Goal: Task Accomplishment & Management: Manage account settings

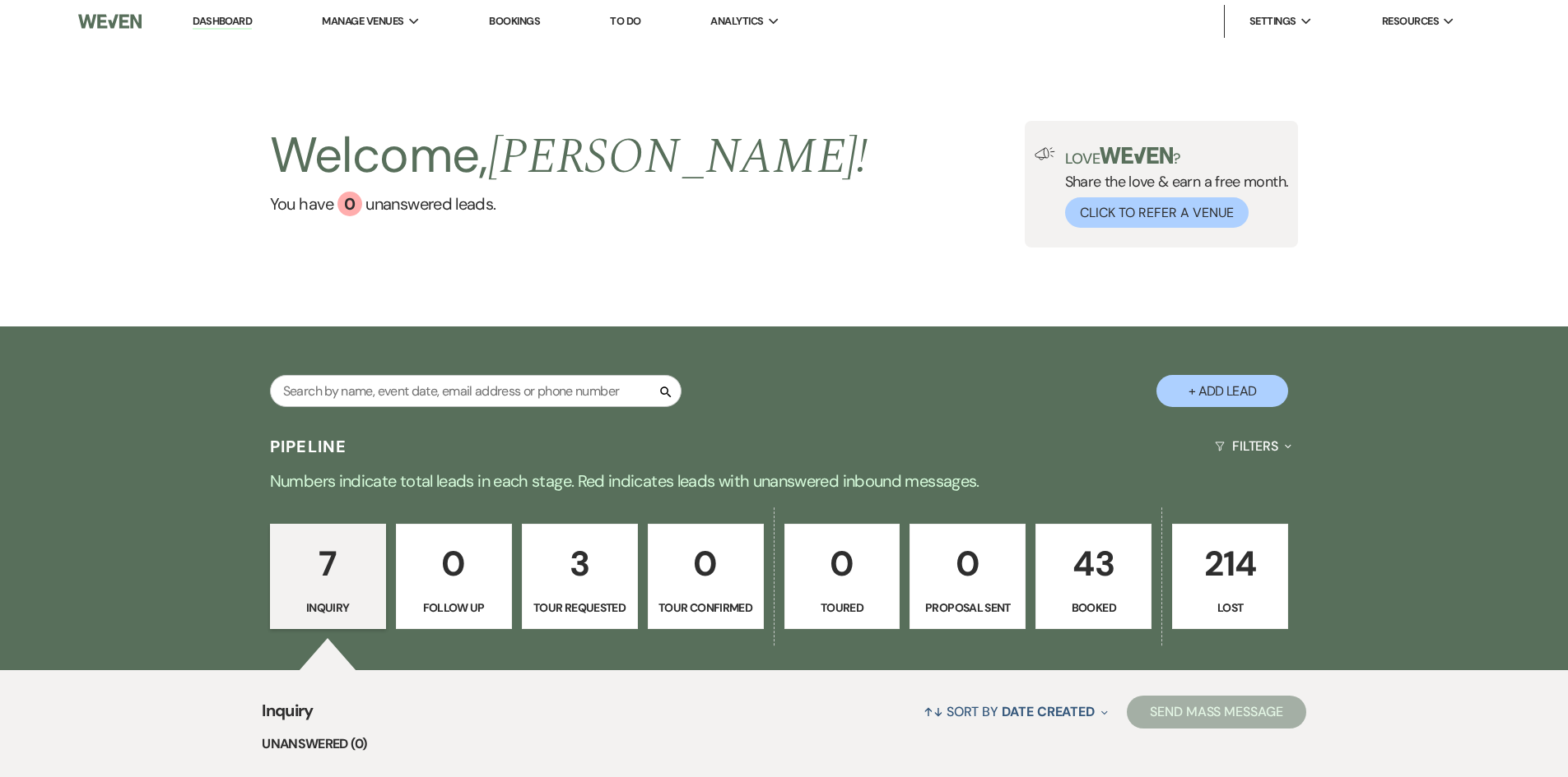
click at [623, 21] on link "To Do" at bounding box center [625, 21] width 31 height 14
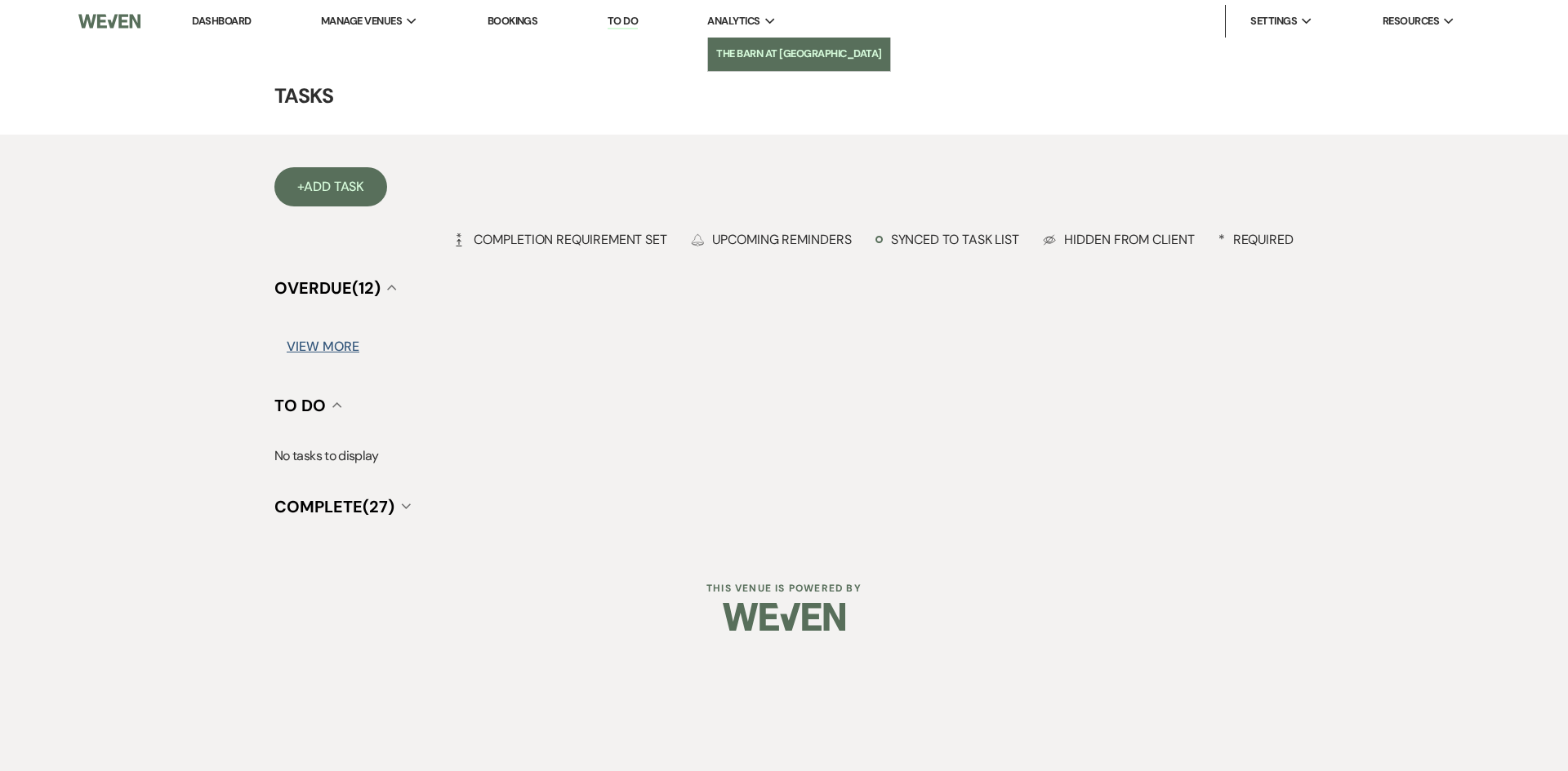
click at [751, 53] on li "The Barn at [GEOGRAPHIC_DATA]" at bounding box center [798, 53] width 165 height 17
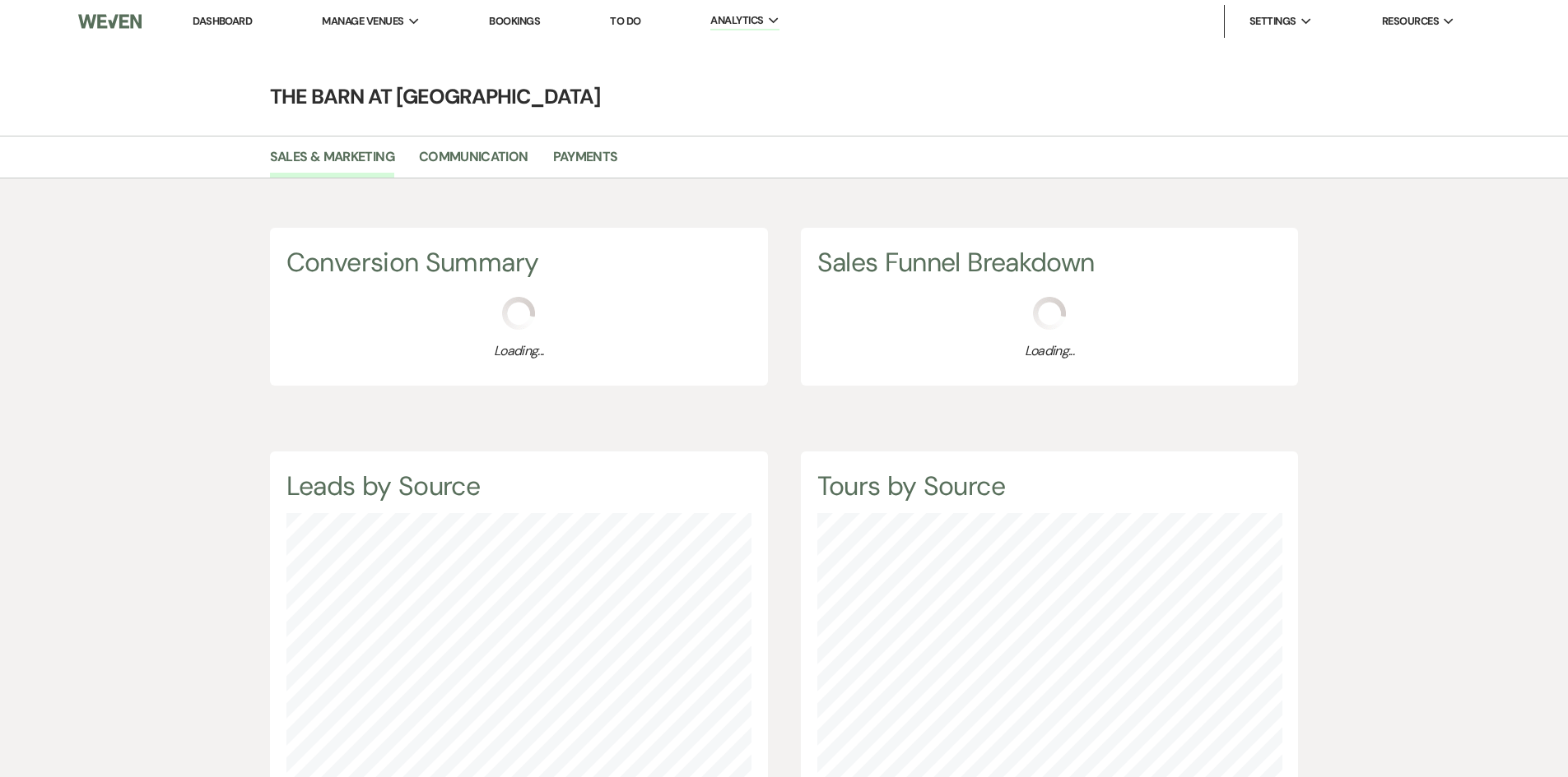
scroll to position [777, 1568]
click at [583, 143] on div "Sales & Marketing Communication Payments" at bounding box center [784, 157] width 1568 height 43
click at [583, 144] on li "Payments" at bounding box center [598, 159] width 90 height 34
click at [583, 160] on link "Payments" at bounding box center [585, 161] width 65 height 31
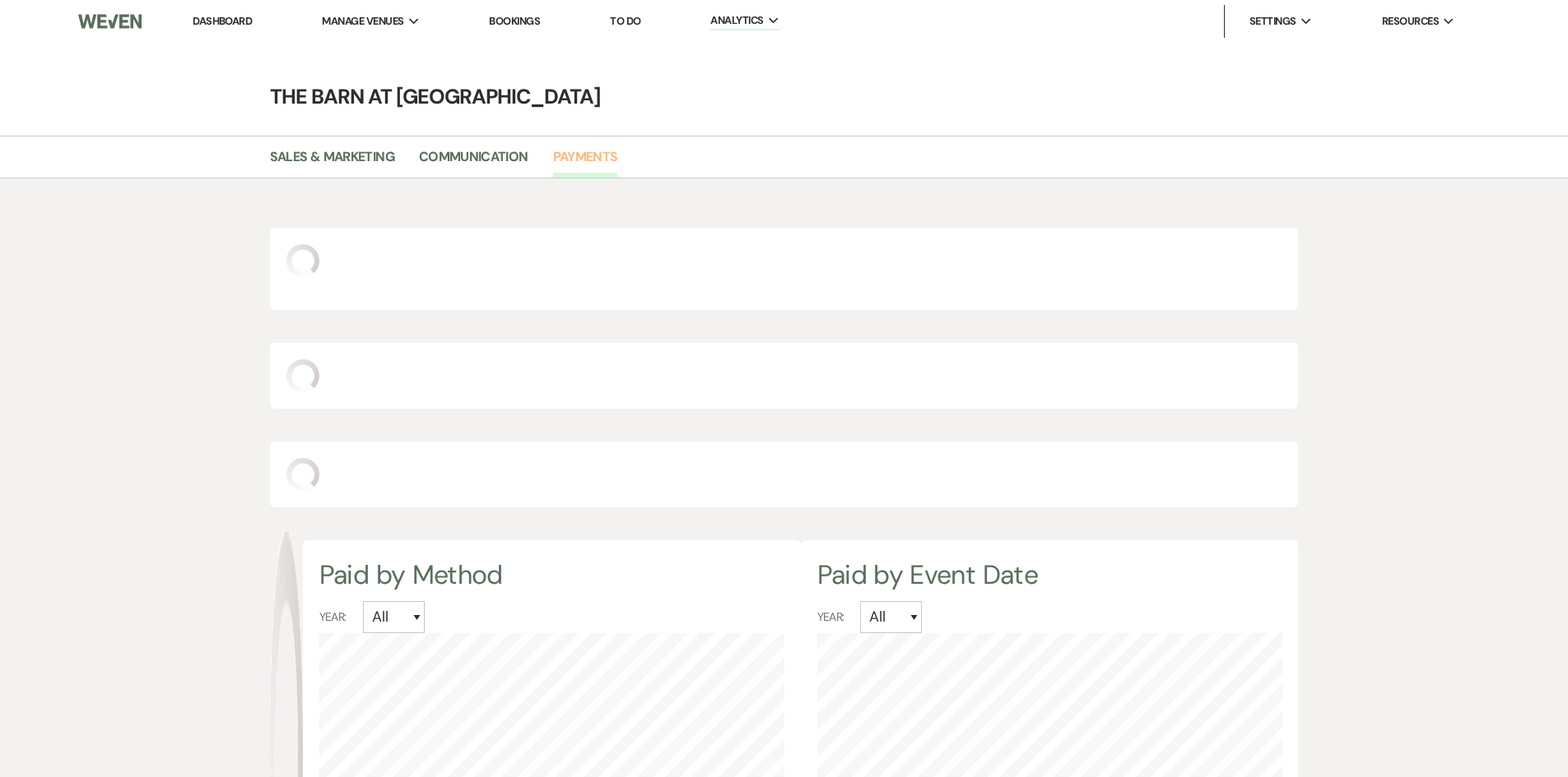
scroll to position [777, 1568]
select select "2025"
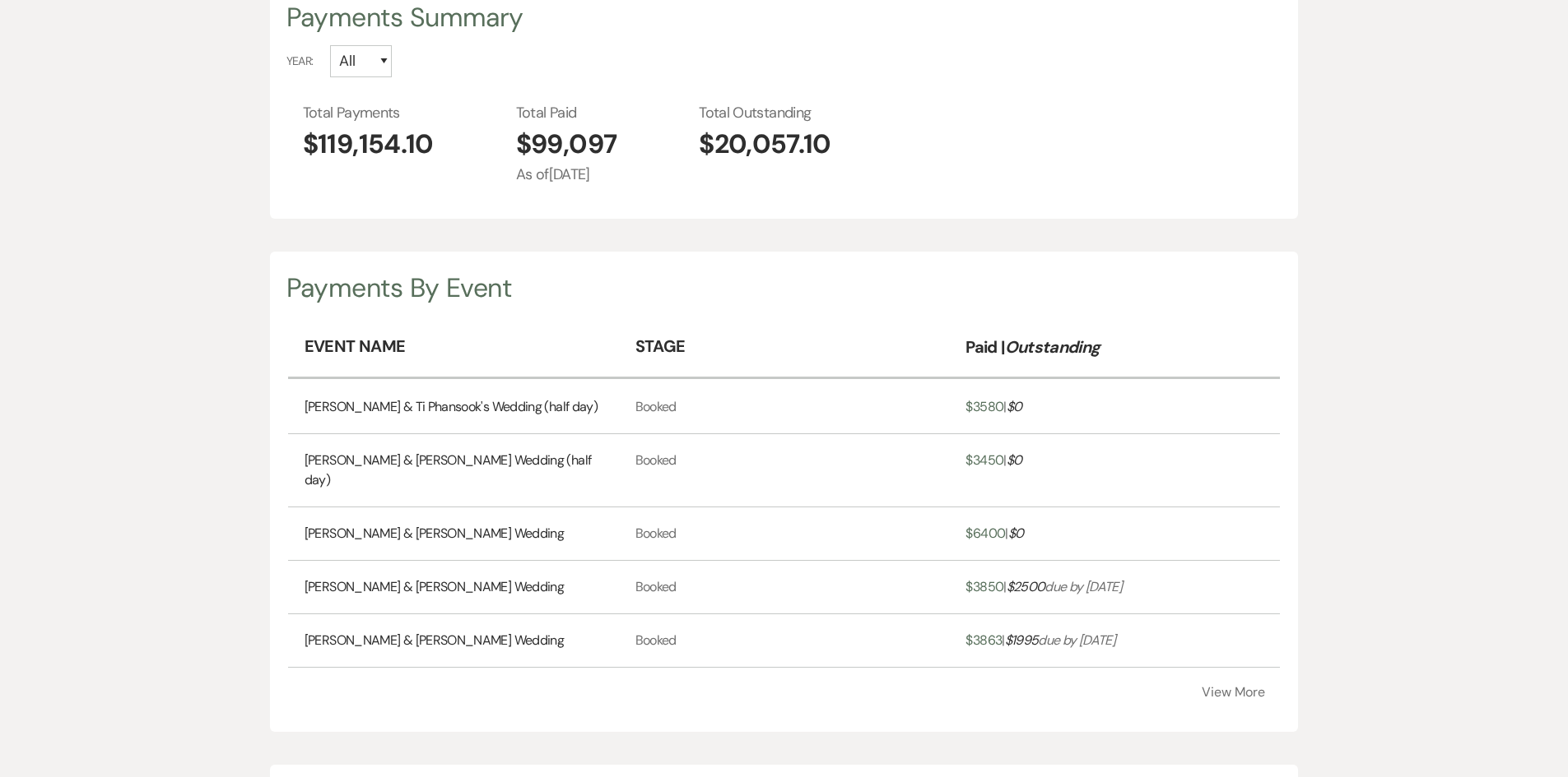
scroll to position [329, 0]
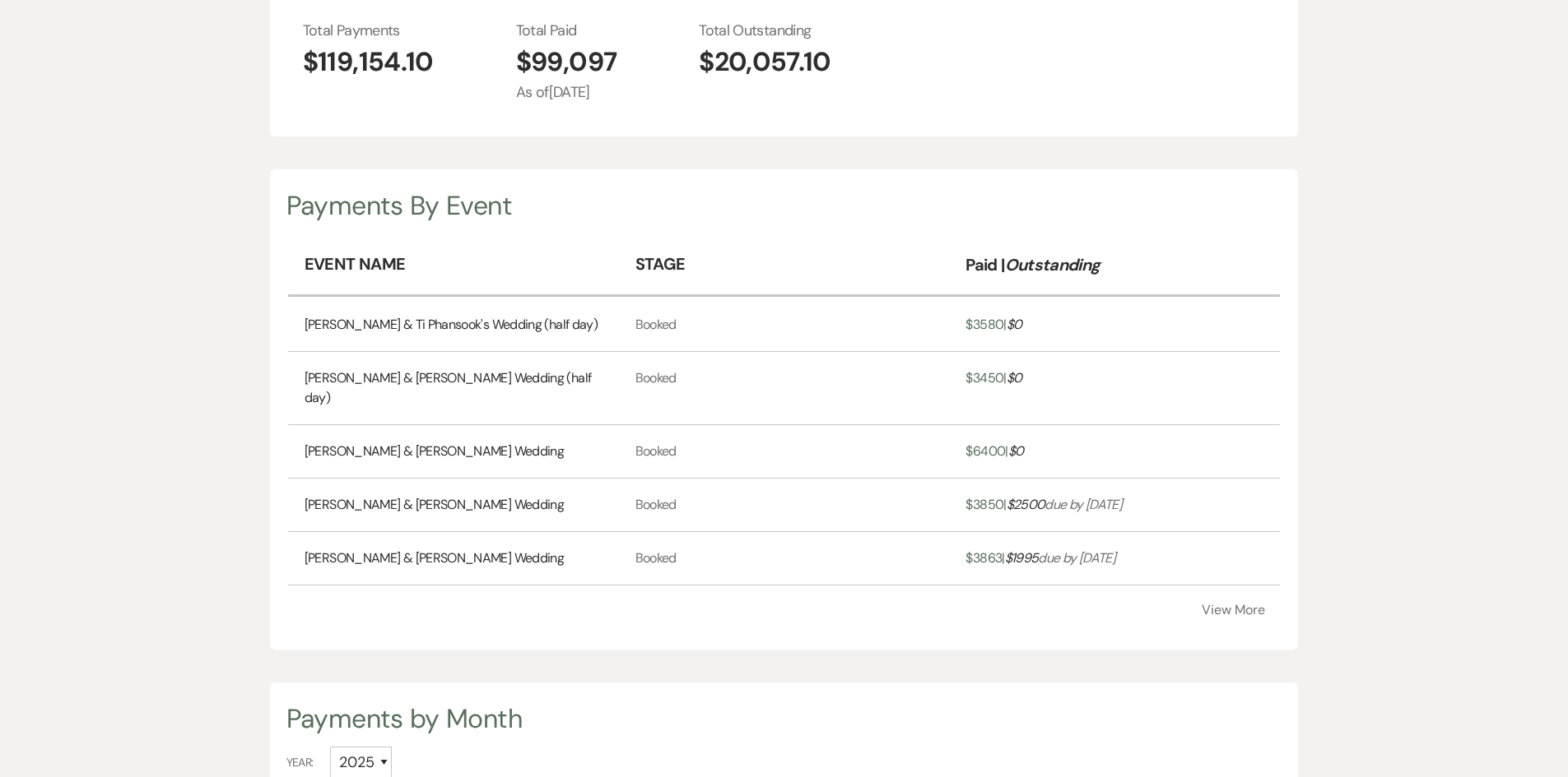
click at [1220, 603] on button "View More" at bounding box center [1233, 610] width 63 height 13
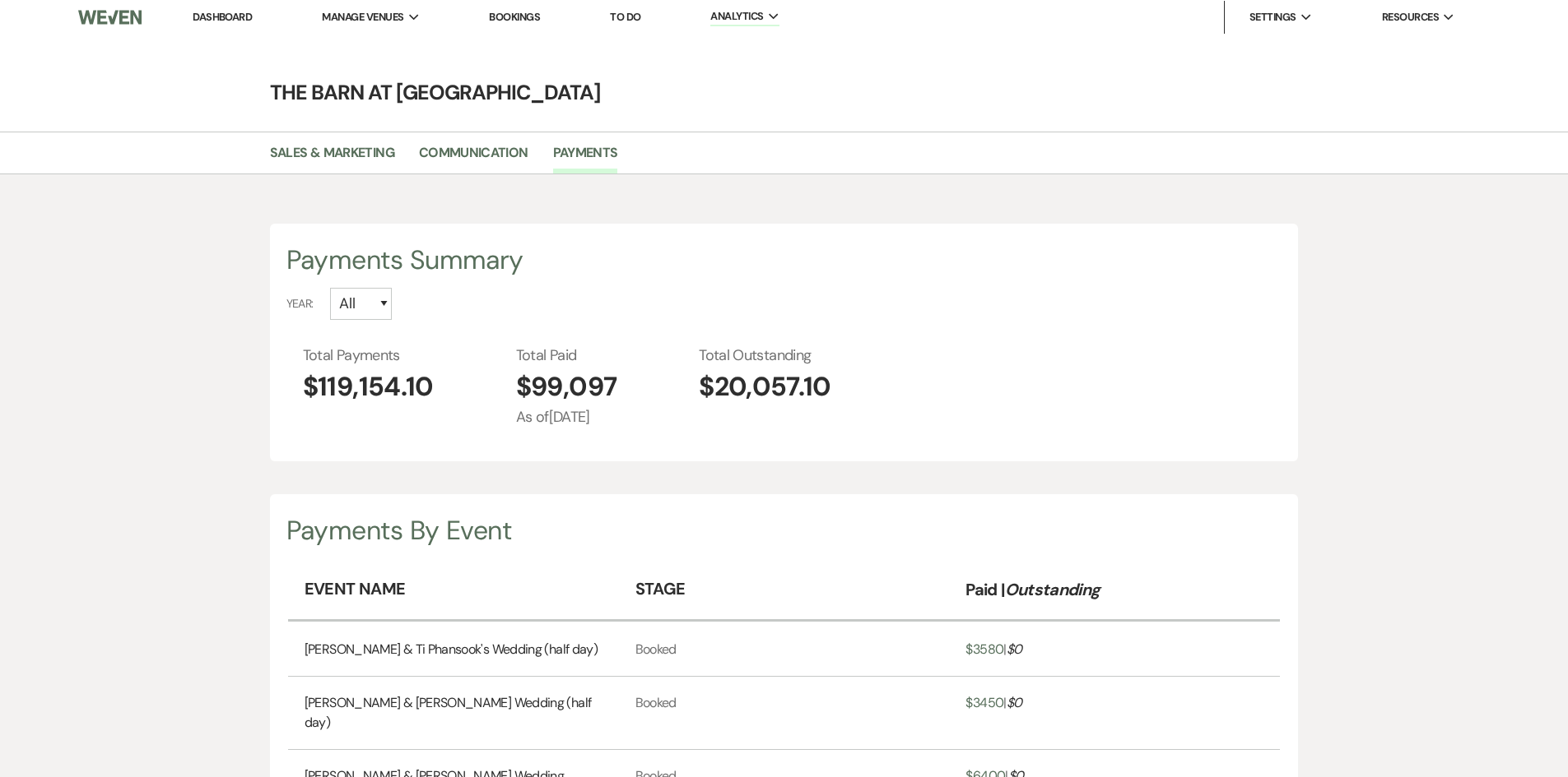
scroll to position [0, 0]
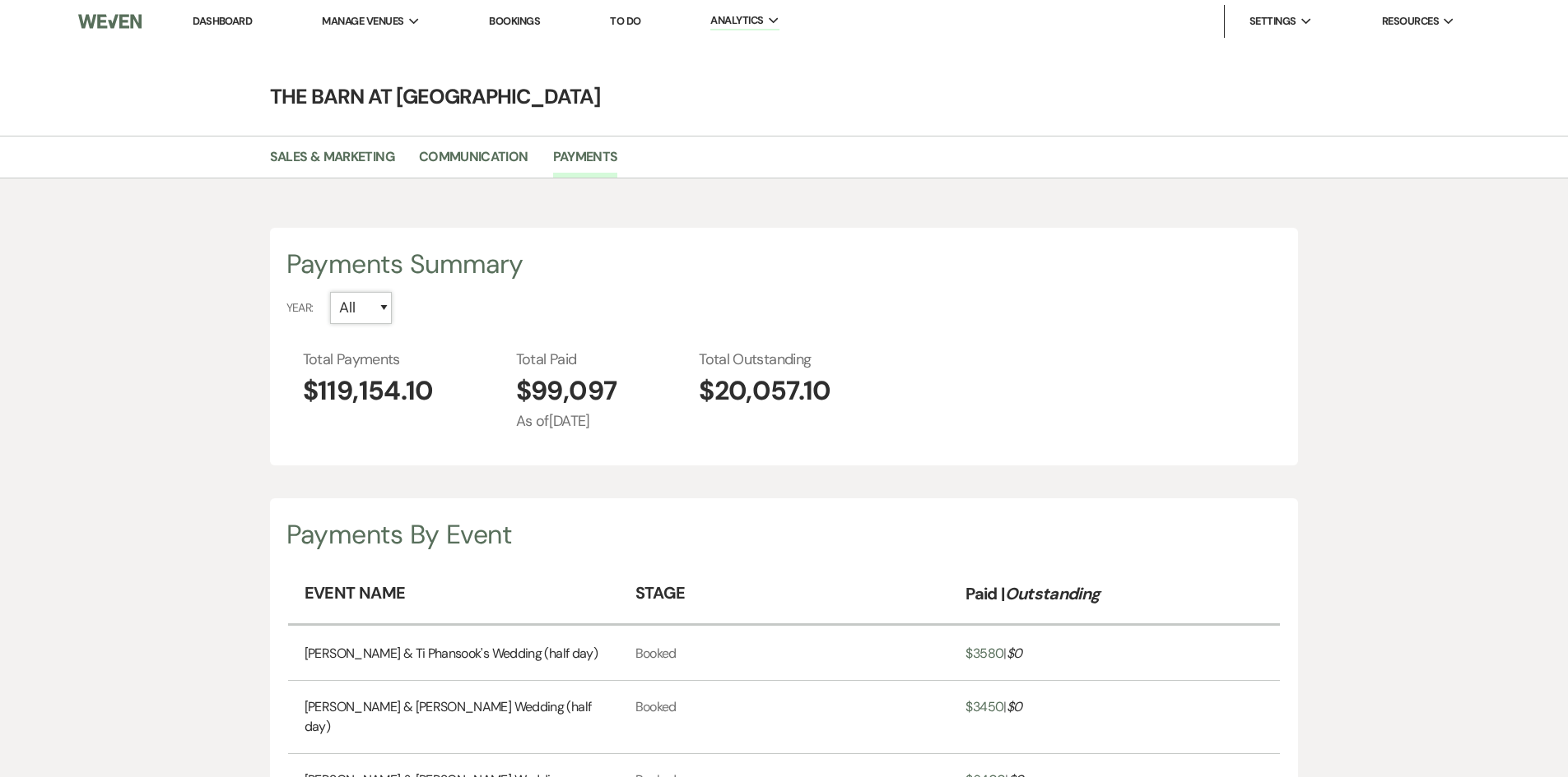
click at [369, 306] on select "All 2026 2025 2024 2023" at bounding box center [360, 307] width 62 height 32
click at [866, 322] on div "Year: All 2026 2025 2024 2023" at bounding box center [784, 307] width 996 height 32
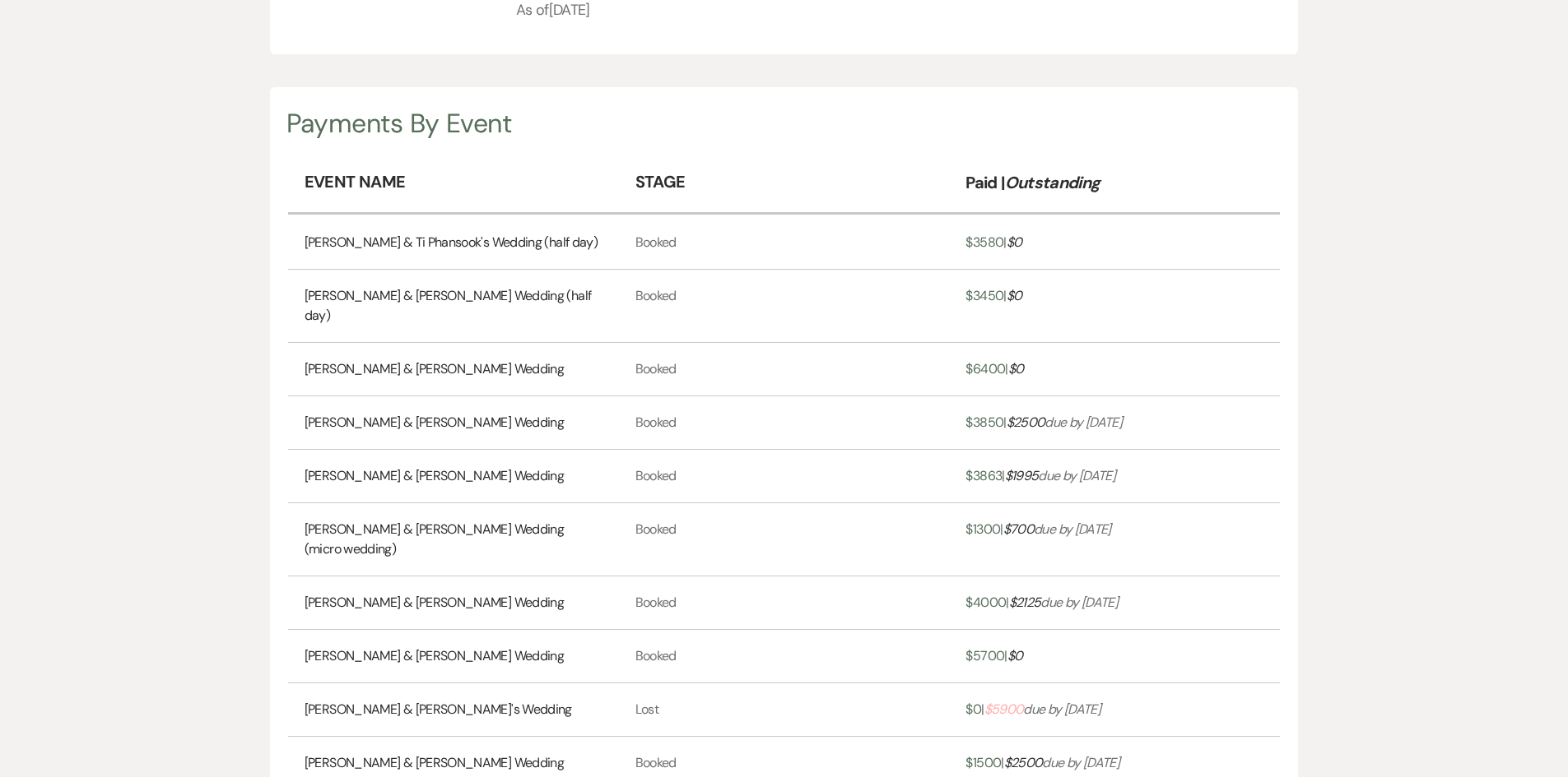
scroll to position [493, 0]
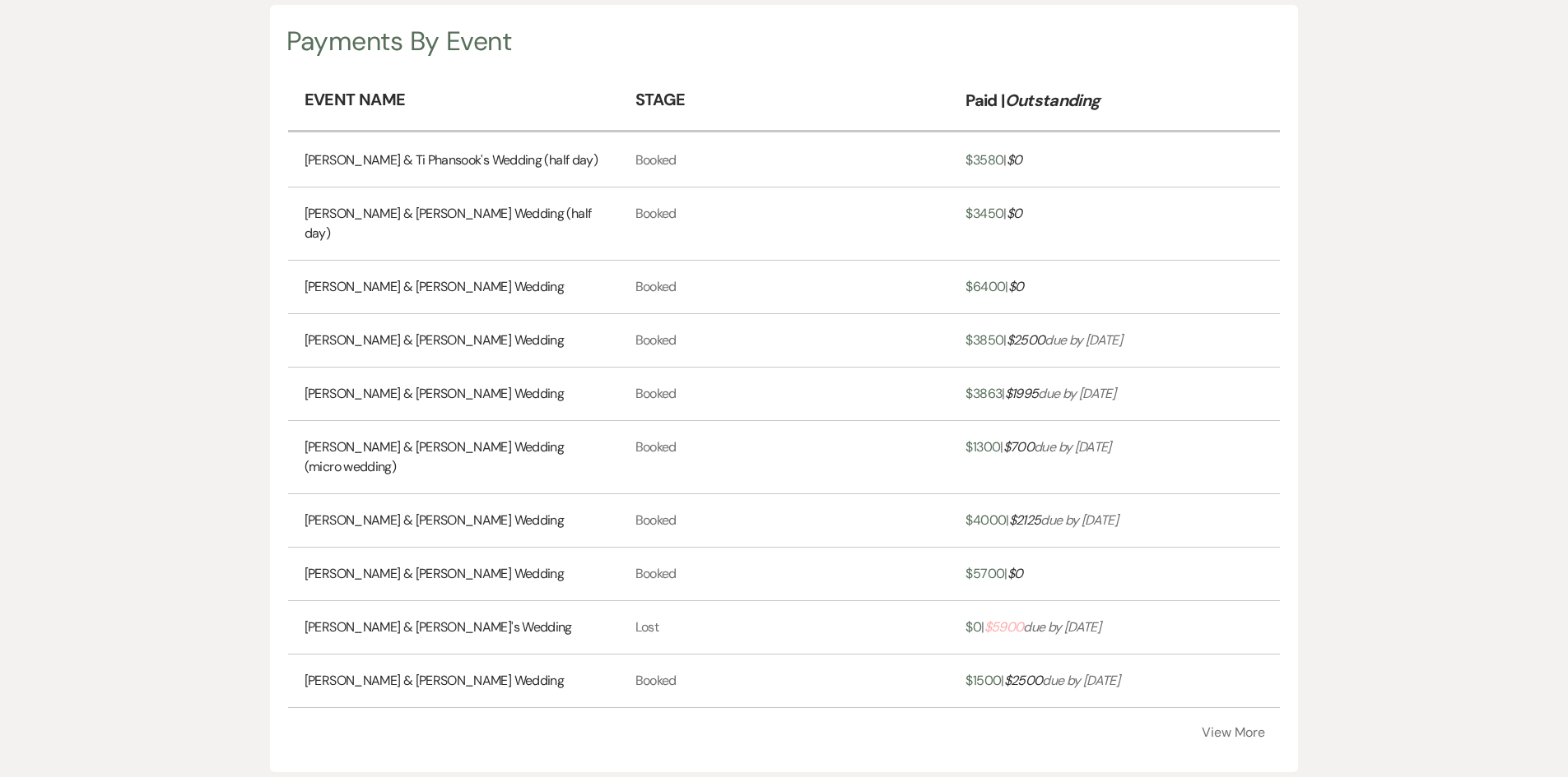
click at [395, 618] on link "[PERSON_NAME] & [PERSON_NAME]'s Wedding" at bounding box center [437, 627] width 267 height 19
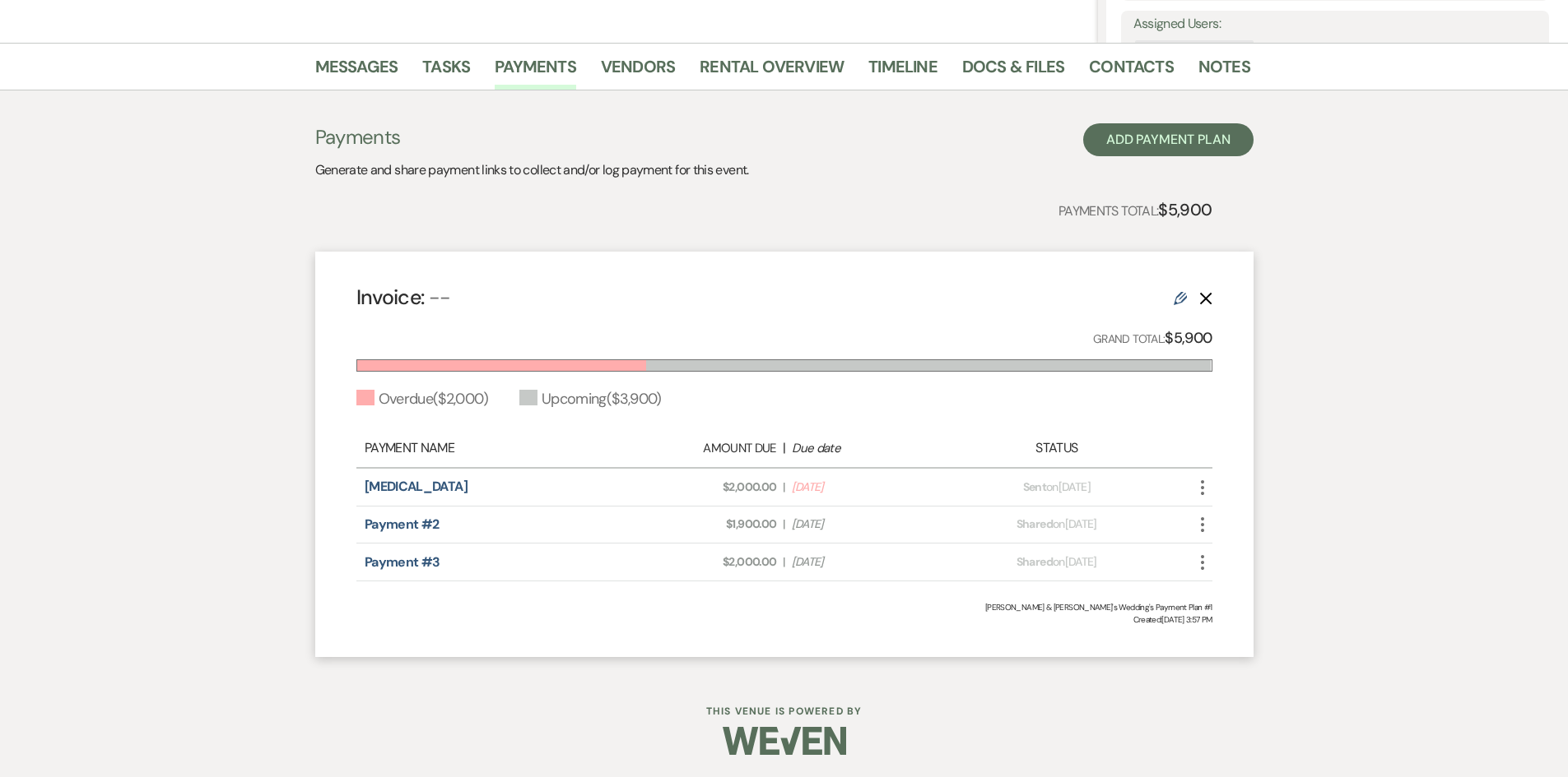
scroll to position [373, 0]
click at [1209, 295] on icon "Delete" at bounding box center [1205, 296] width 13 height 13
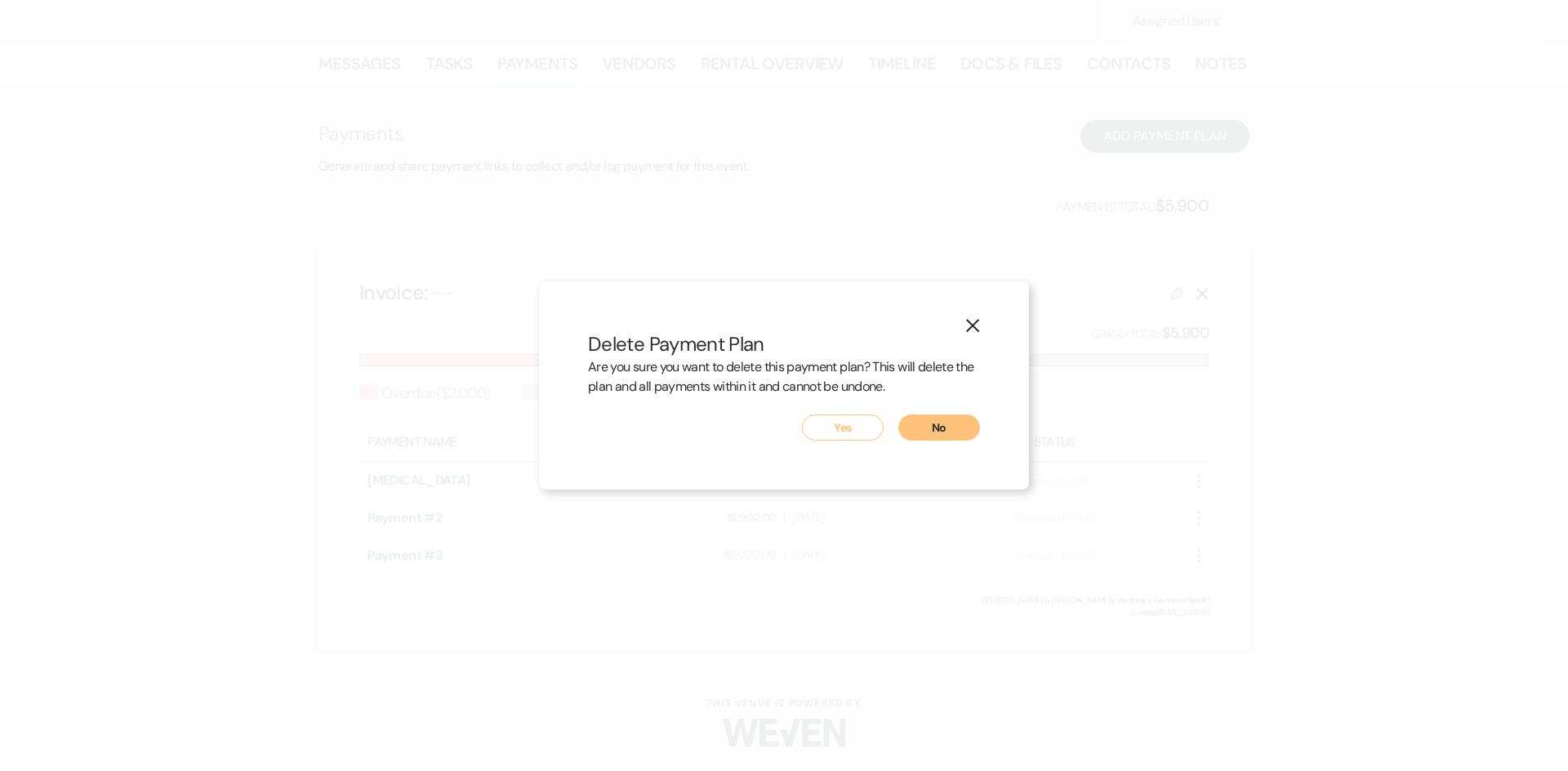
click at [851, 427] on button "Yes" at bounding box center [842, 427] width 81 height 26
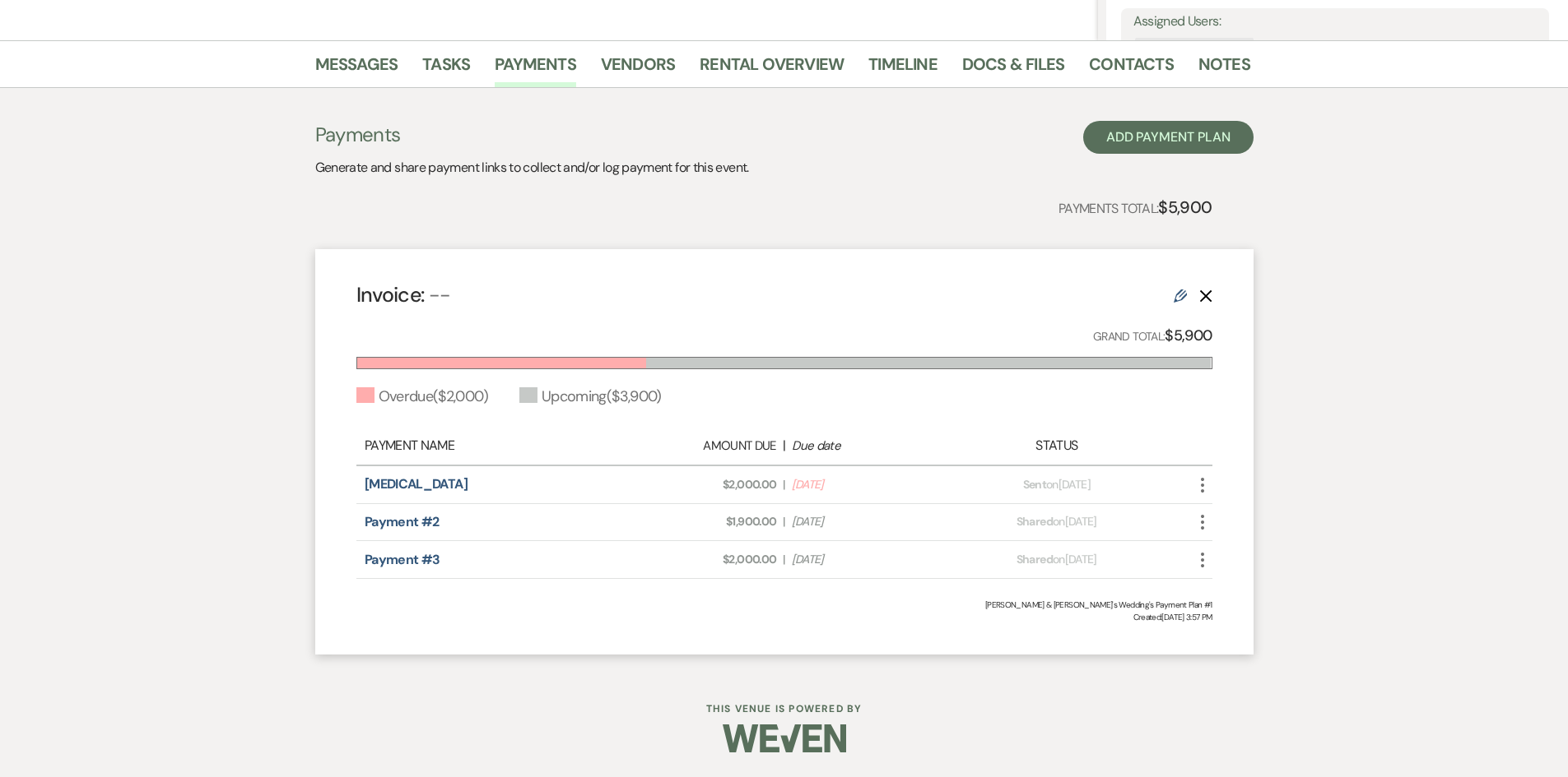
scroll to position [0, 0]
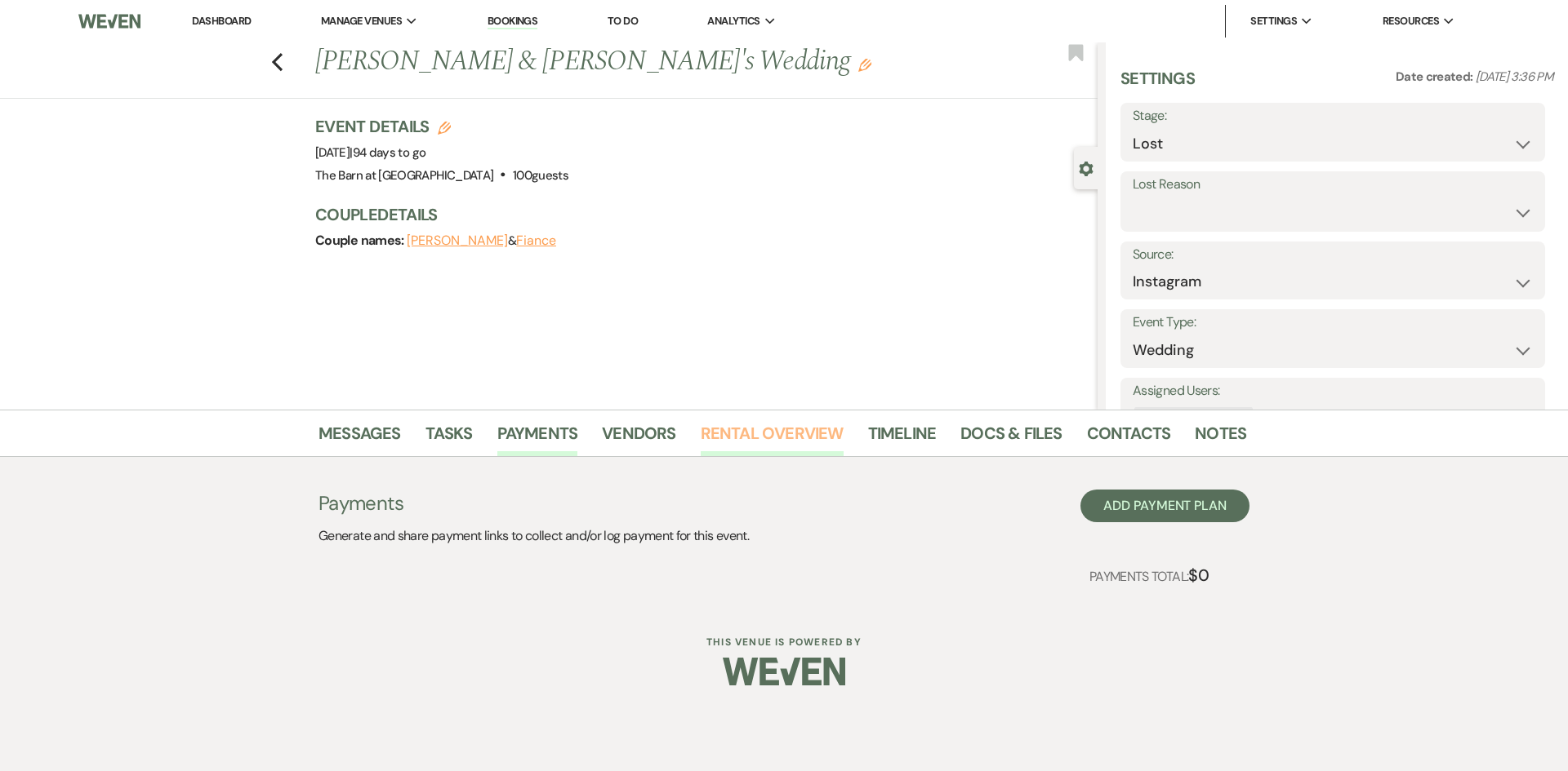
click at [759, 432] on link "Rental Overview" at bounding box center [771, 438] width 143 height 36
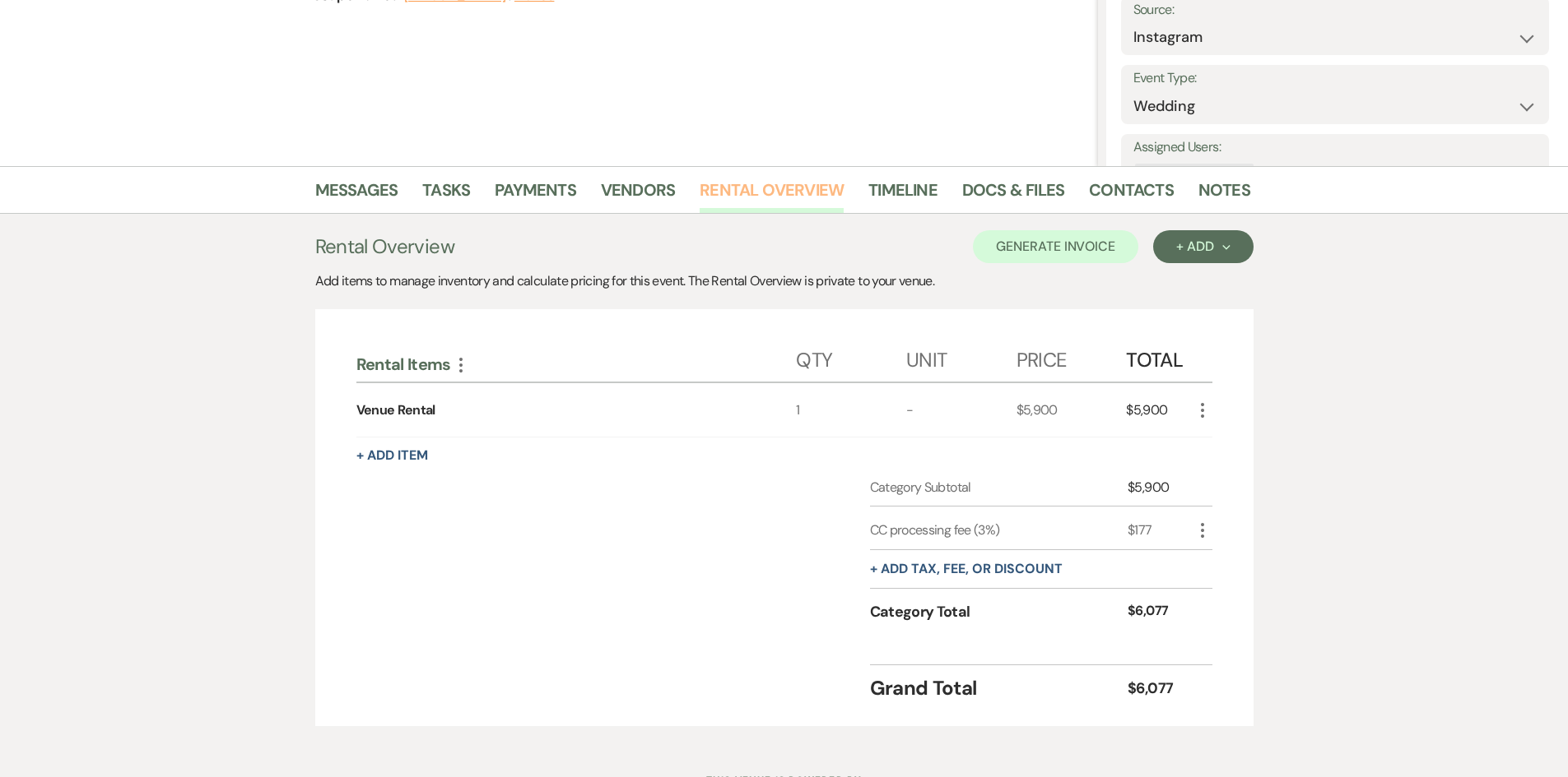
scroll to position [318, 0]
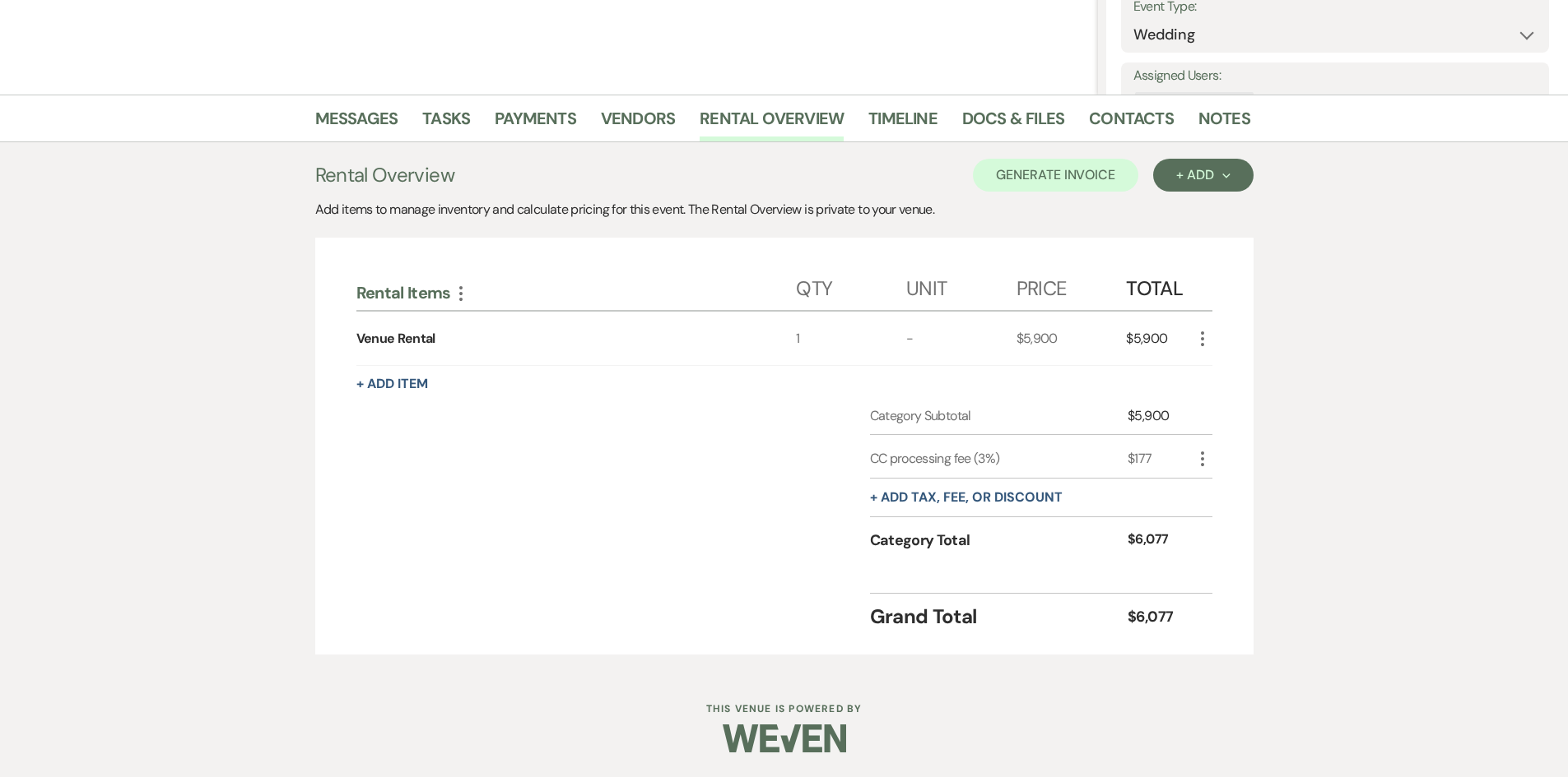
click at [462, 292] on icon "More" at bounding box center [461, 293] width 19 height 19
click at [1200, 334] on use "button" at bounding box center [1202, 338] width 4 height 15
click at [1234, 402] on button "X Delete" at bounding box center [1237, 397] width 89 height 26
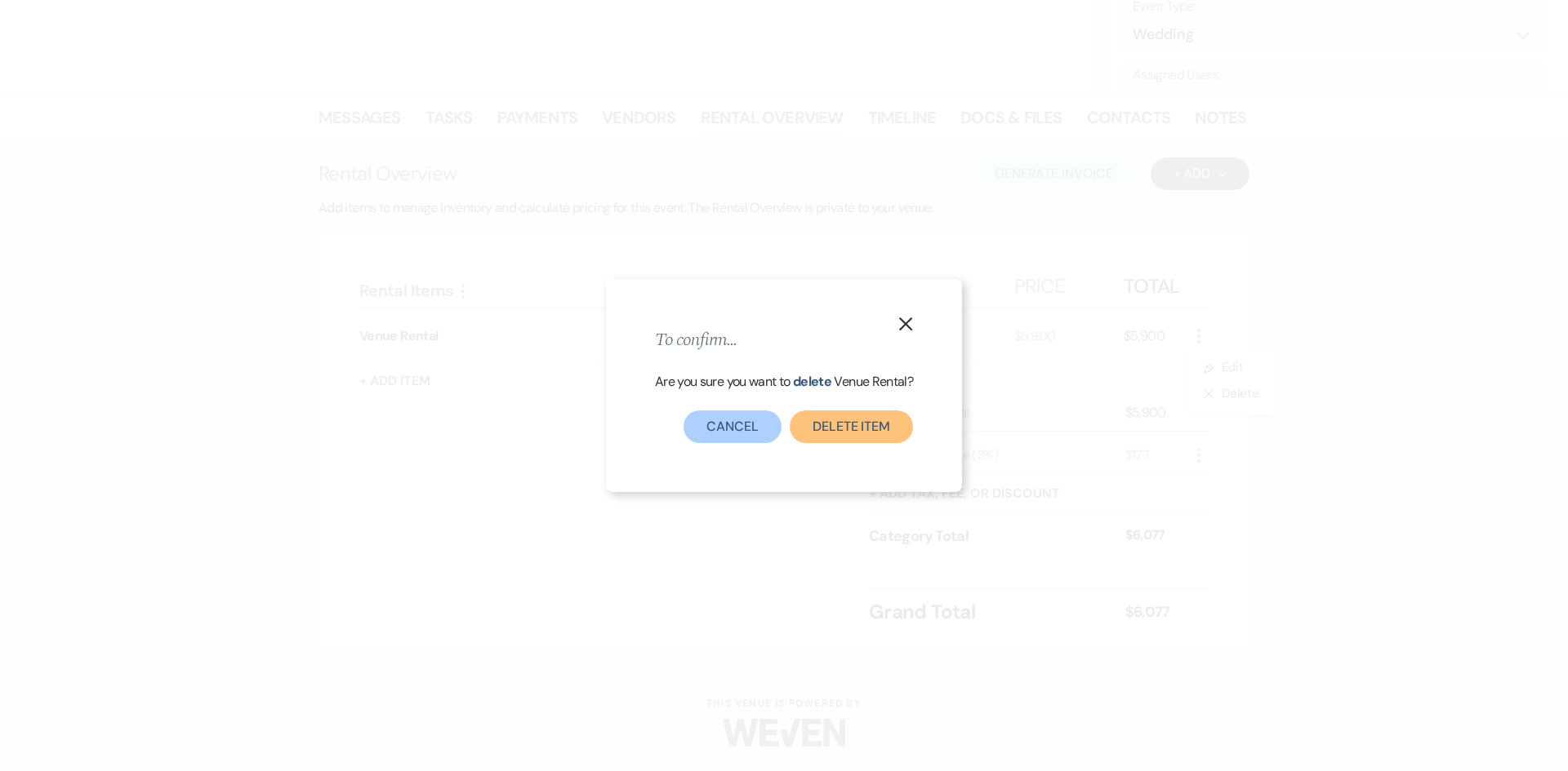
click at [866, 429] on button "Delete Item" at bounding box center [851, 427] width 123 height 32
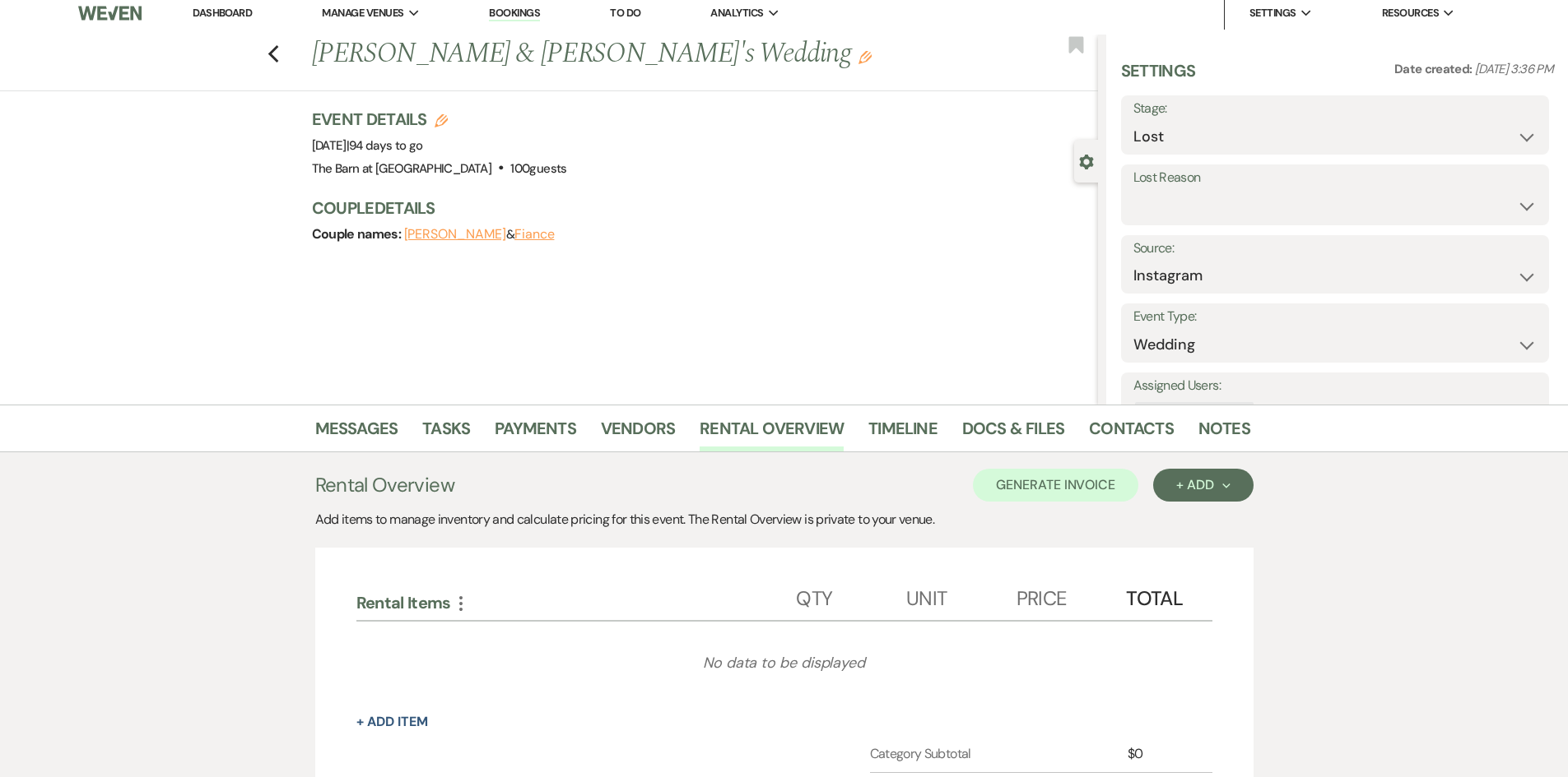
scroll to position [0, 0]
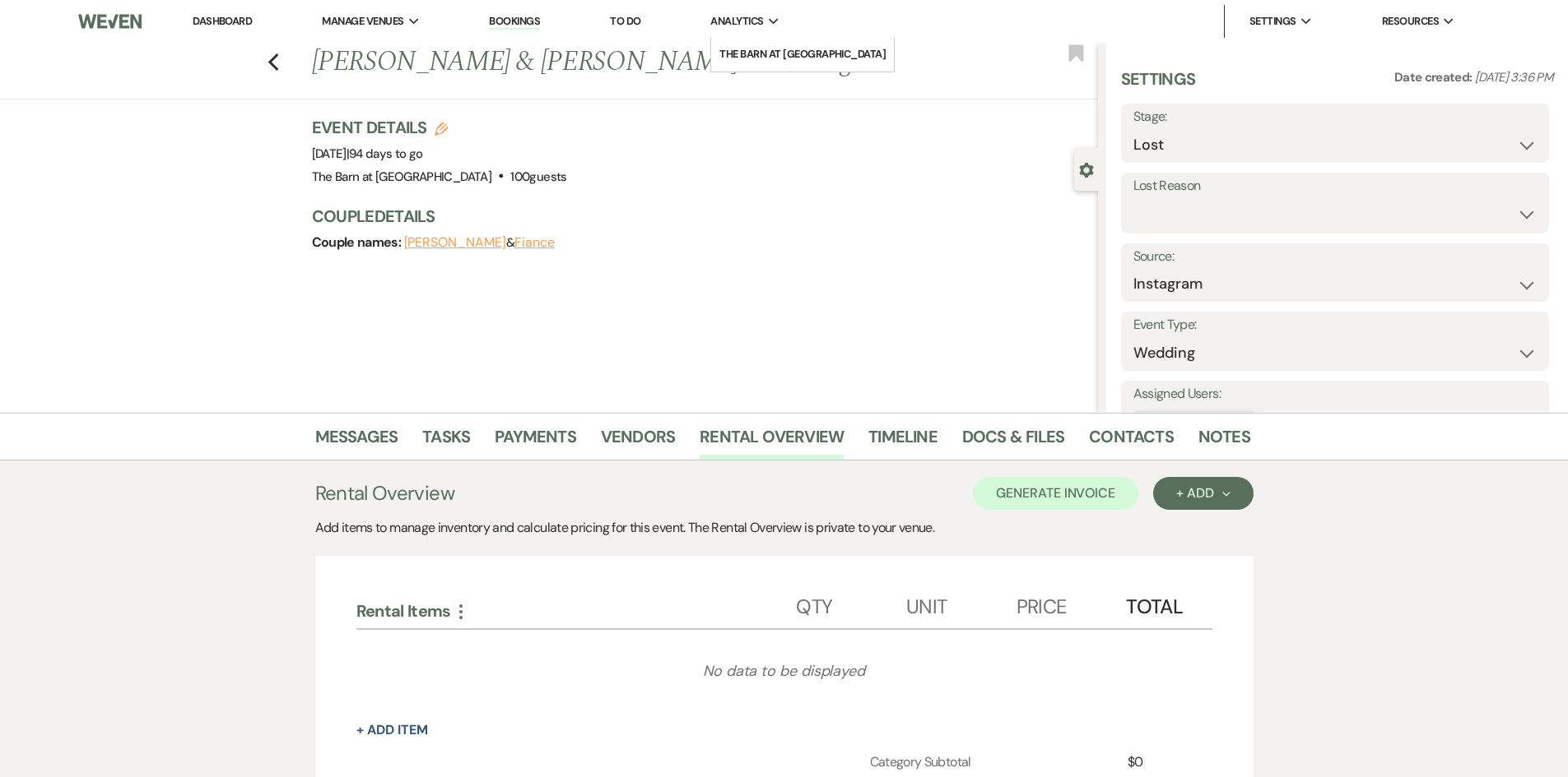
click at [762, 20] on span "Analytics" at bounding box center [737, 21] width 53 height 17
click at [768, 53] on li "The Barn at [GEOGRAPHIC_DATA]" at bounding box center [802, 54] width 167 height 17
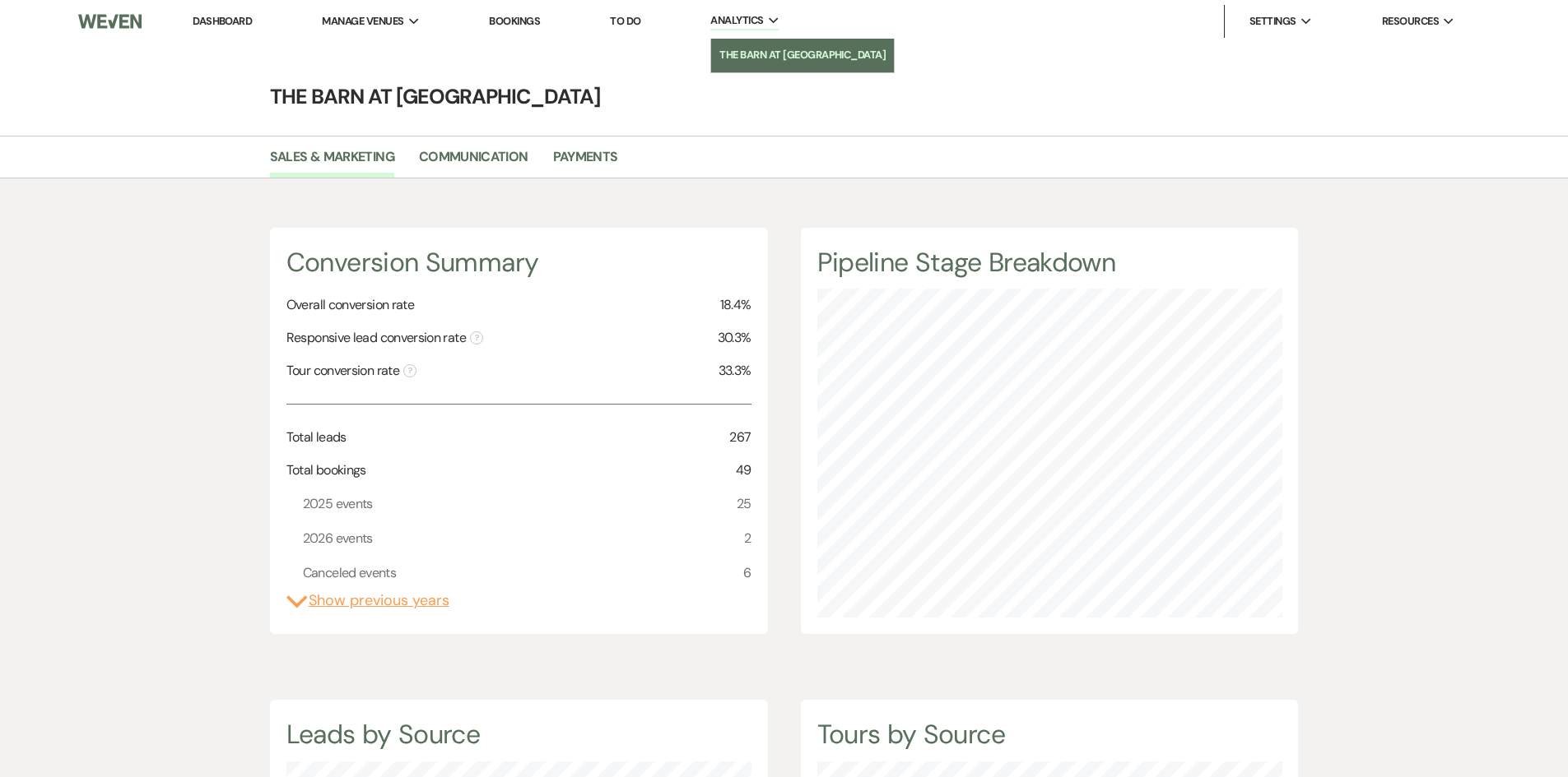
scroll to position [777, 1568]
click at [646, 24] on li "To Do" at bounding box center [624, 21] width 47 height 33
click at [636, 23] on link "To Do" at bounding box center [625, 21] width 31 height 14
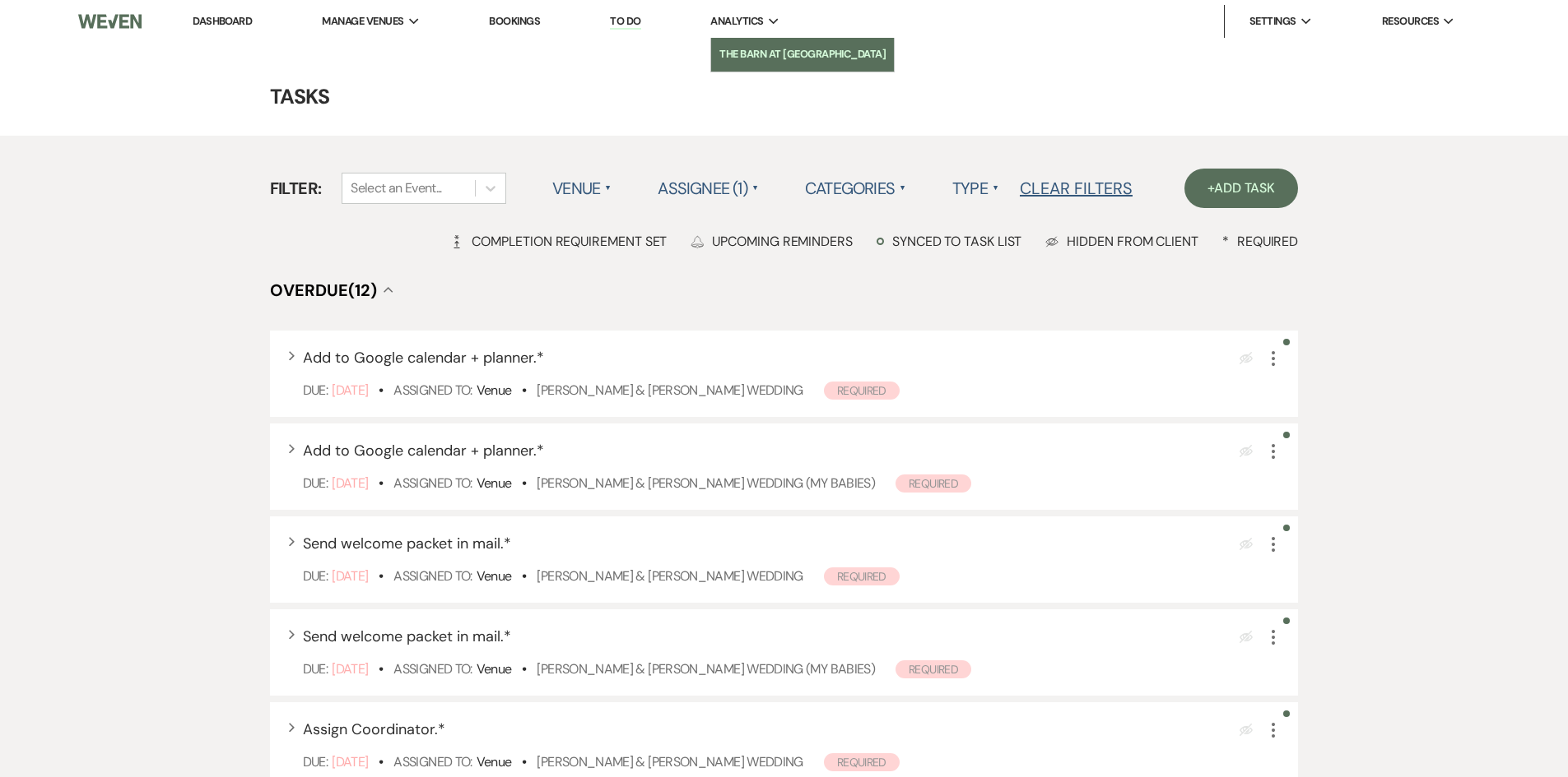
click at [750, 48] on li "The Barn at [GEOGRAPHIC_DATA]" at bounding box center [802, 54] width 167 height 17
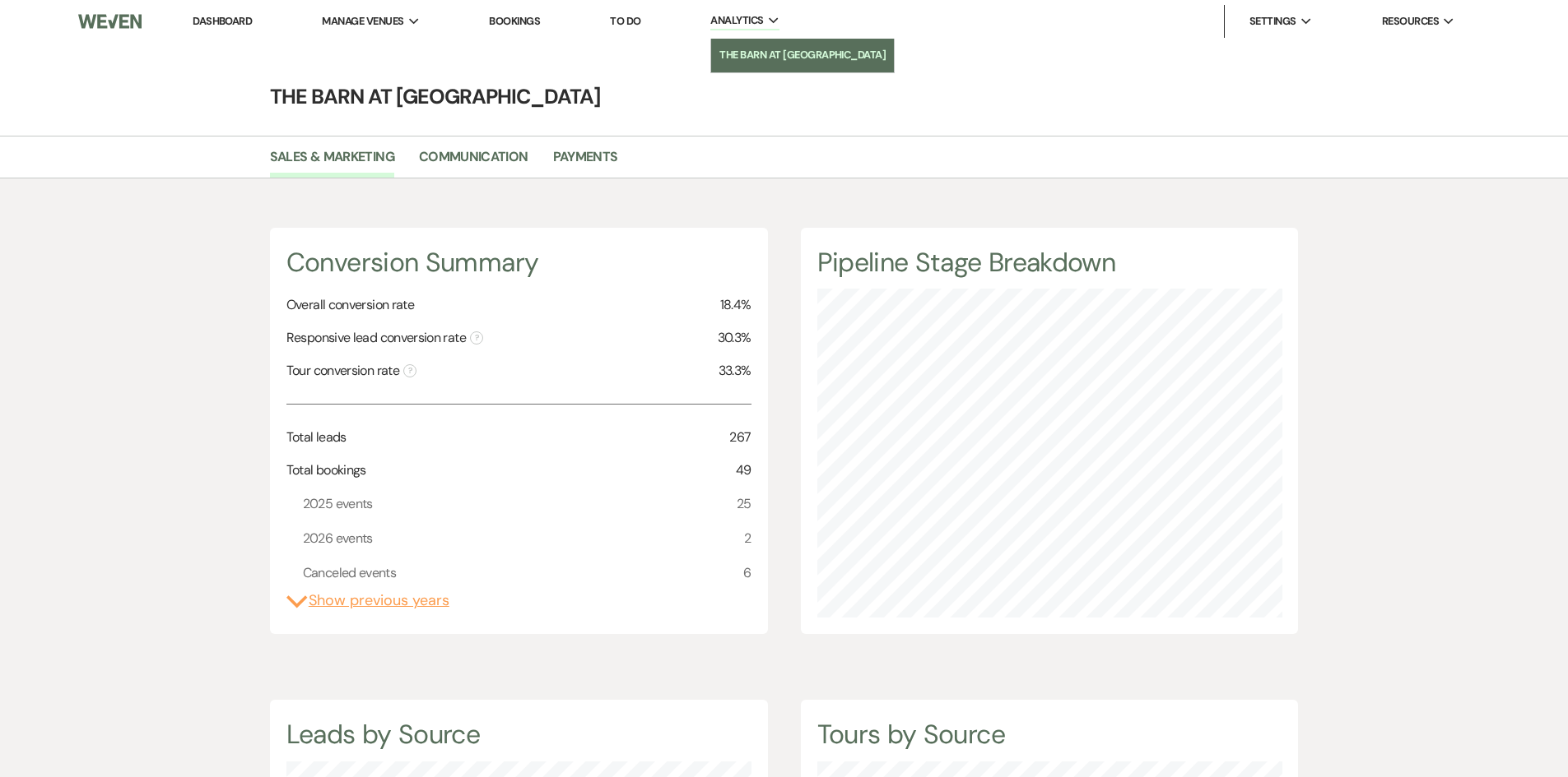
scroll to position [777, 1568]
click at [590, 155] on link "Payments" at bounding box center [585, 161] width 65 height 31
select select "2025"
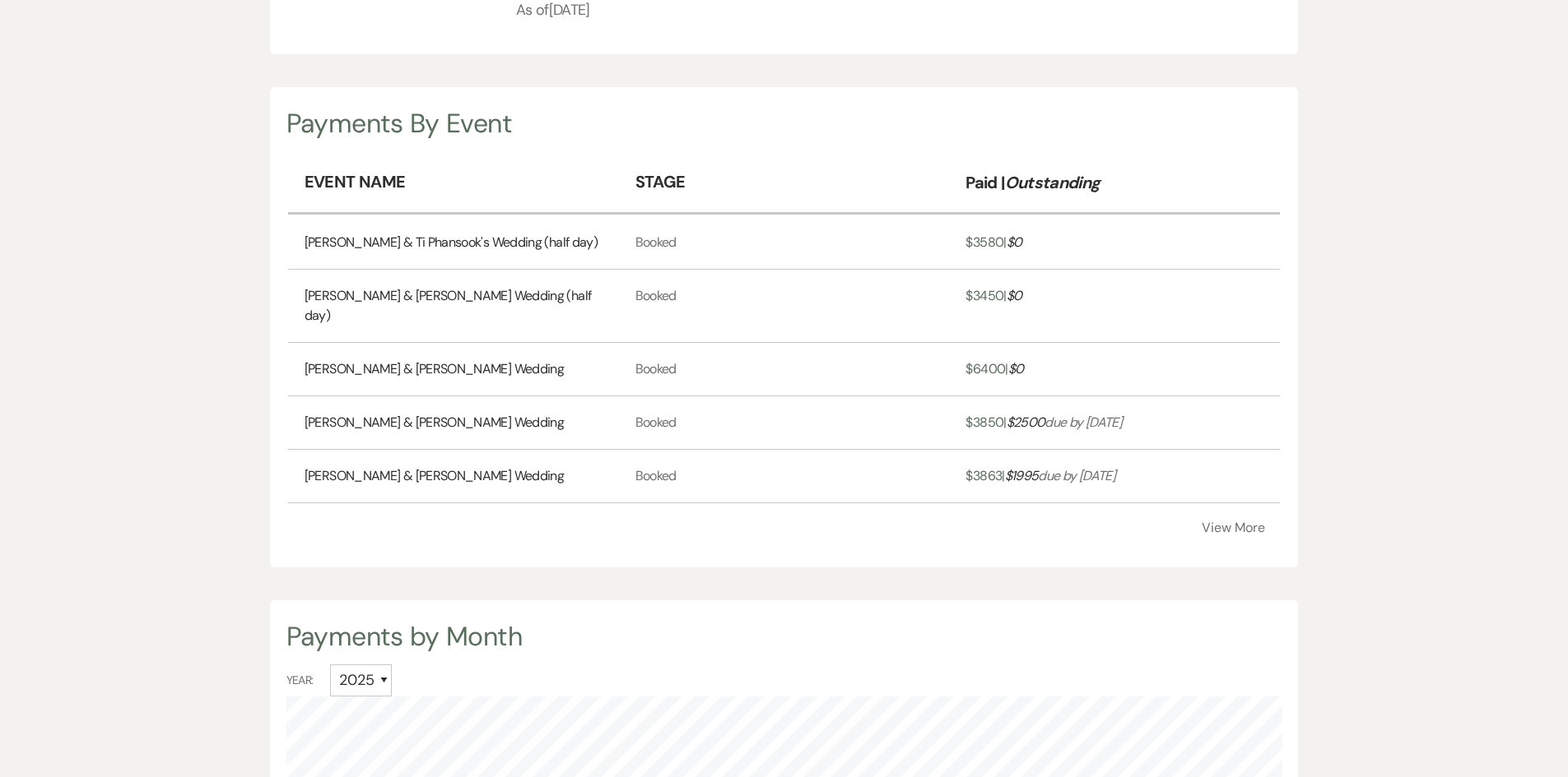
click at [1222, 522] on button "View More" at bounding box center [1233, 528] width 63 height 13
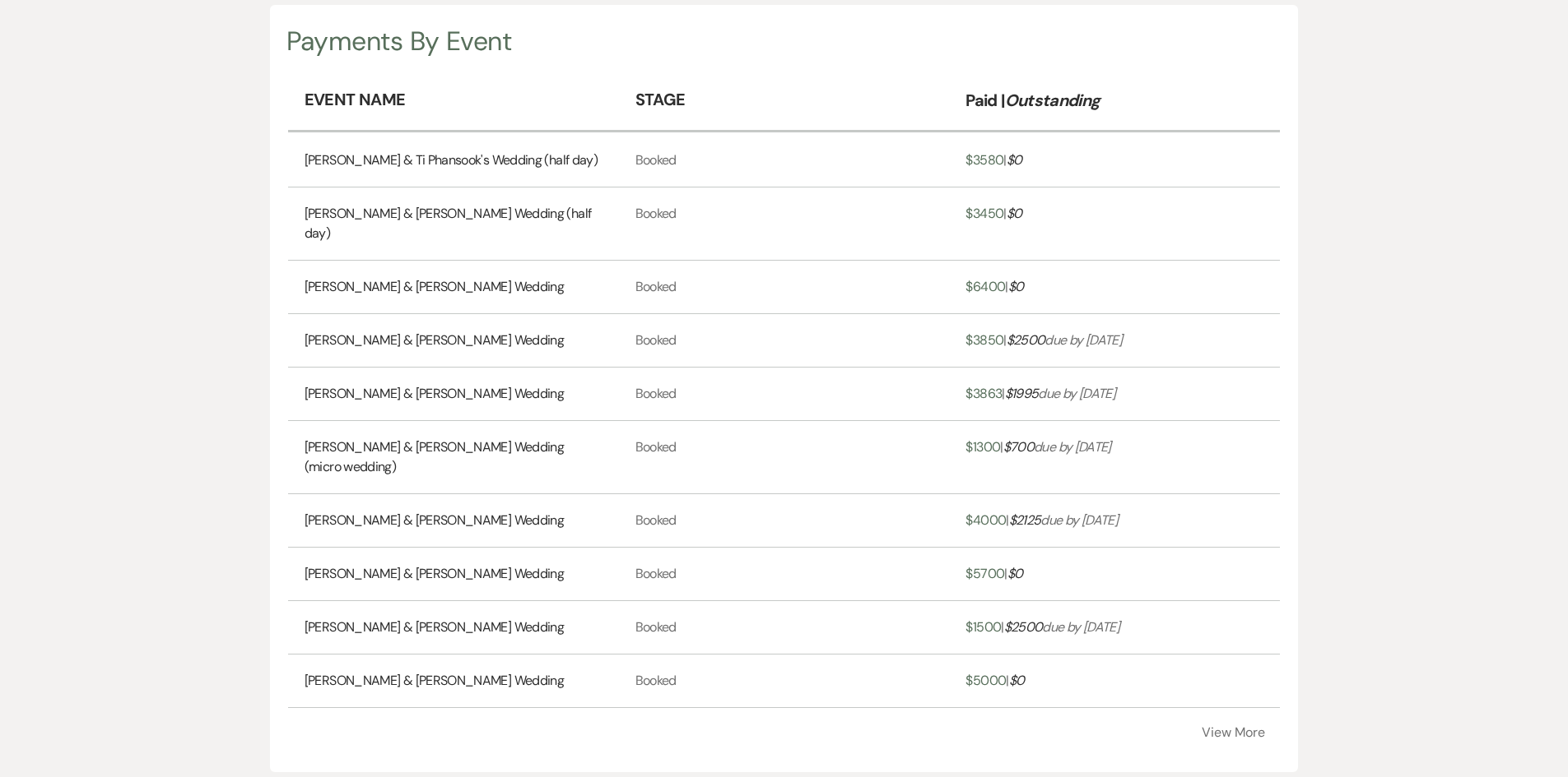
click at [428, 671] on link "[PERSON_NAME] & [PERSON_NAME] Wedding" at bounding box center [434, 681] width 259 height 19
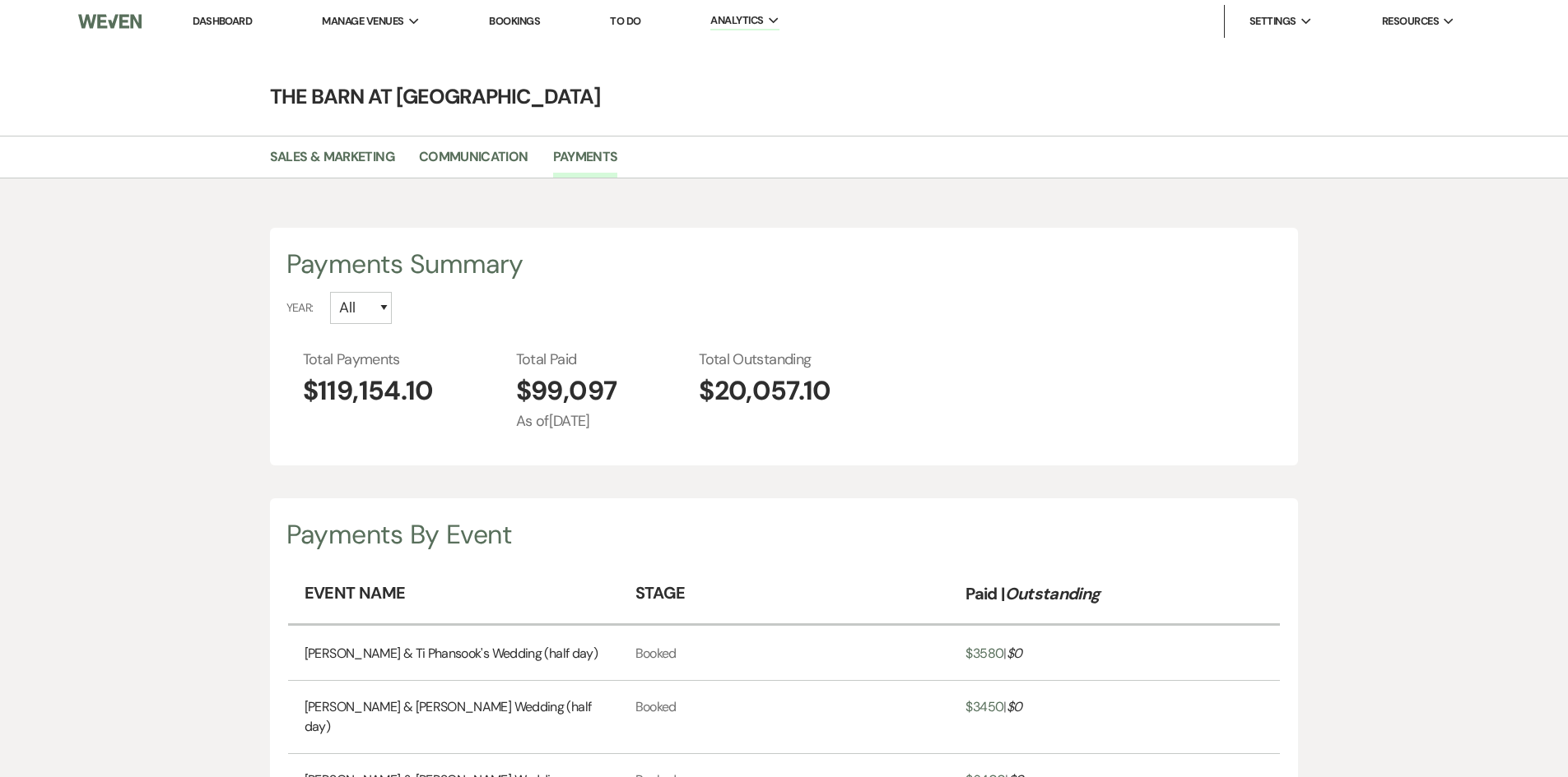
click at [219, 18] on link "Dashboard" at bounding box center [221, 21] width 59 height 14
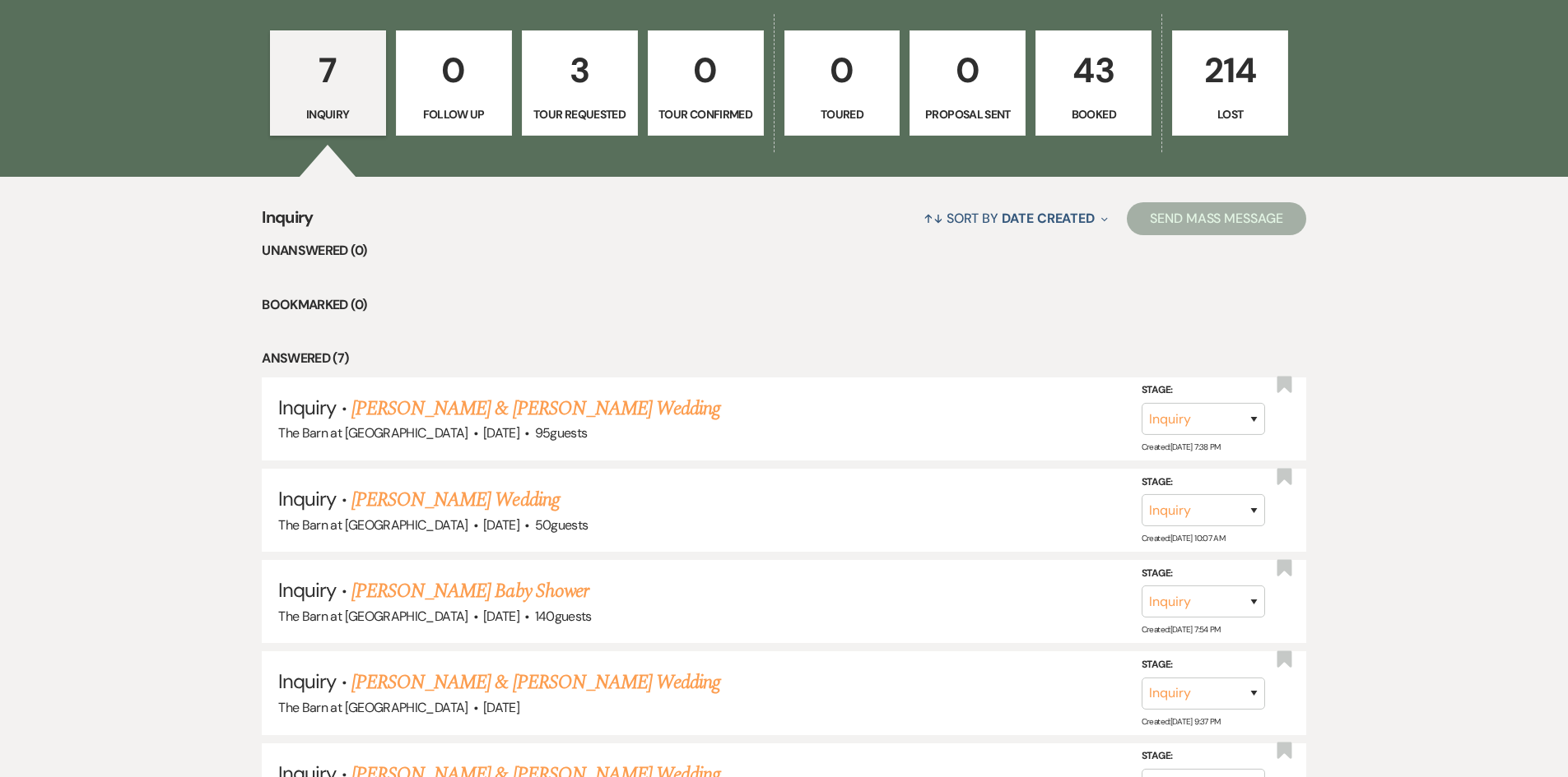
click at [562, 78] on p "3" at bounding box center [579, 70] width 94 height 56
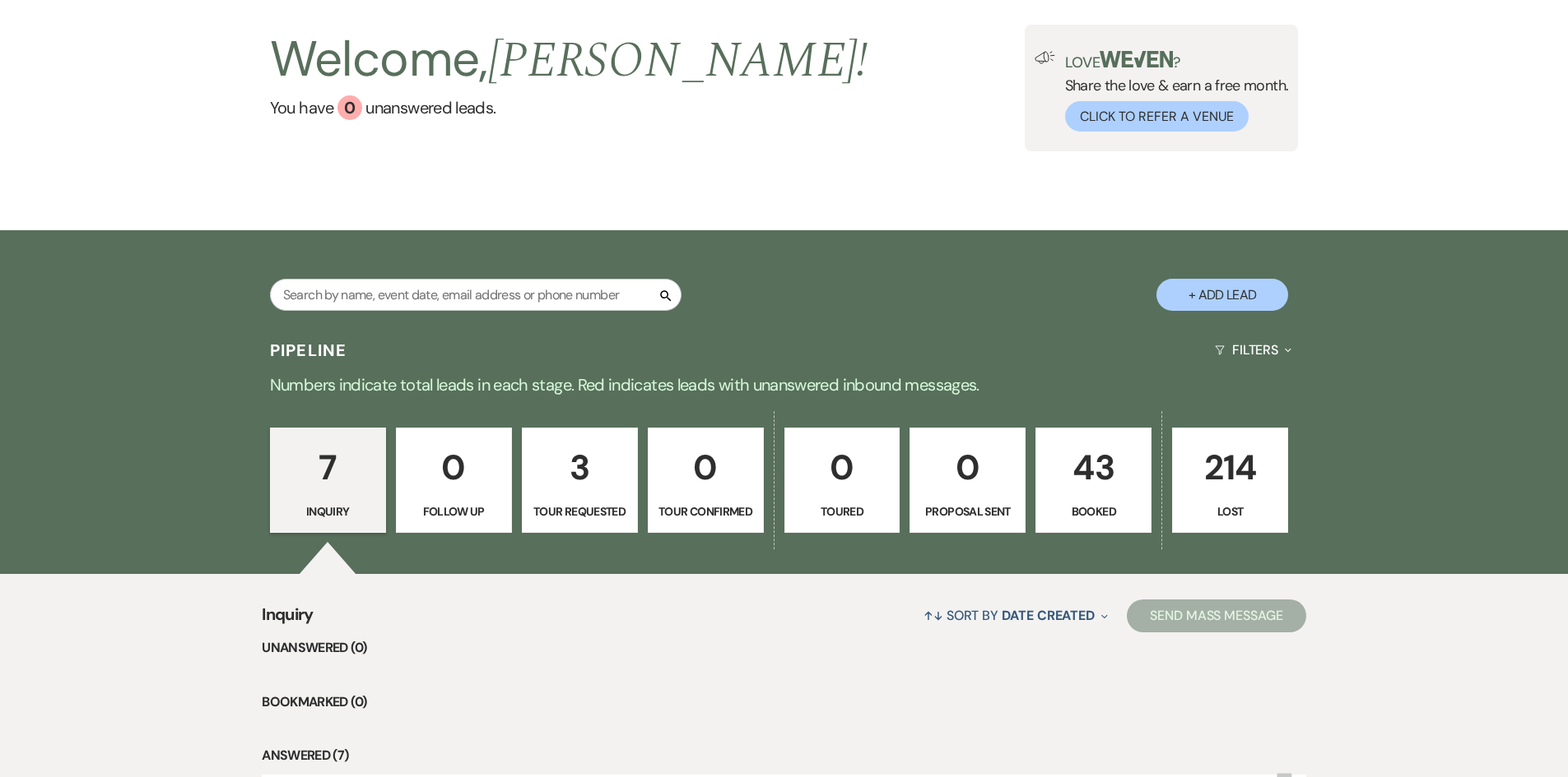
select select "2"
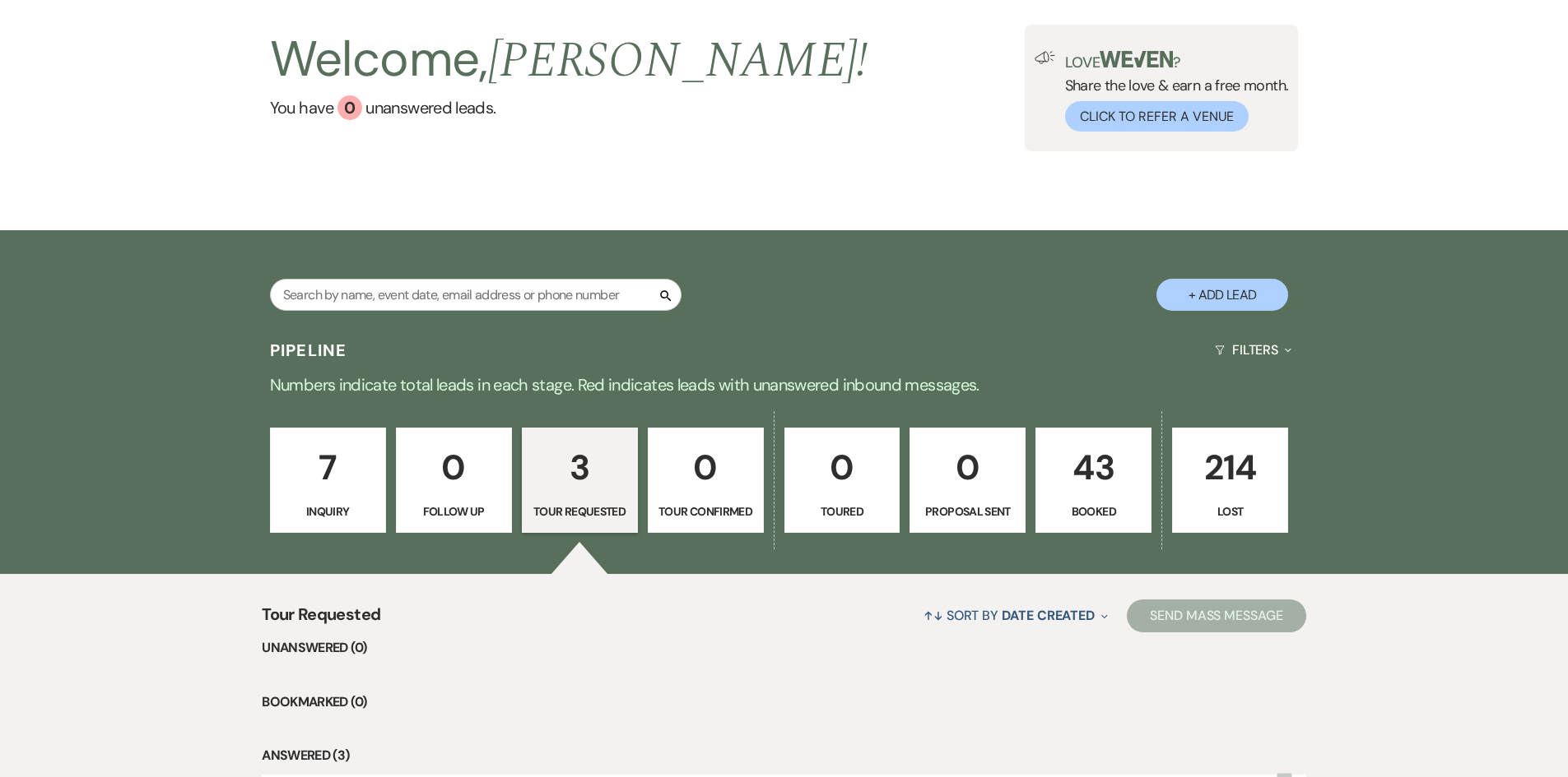
scroll to position [493, 0]
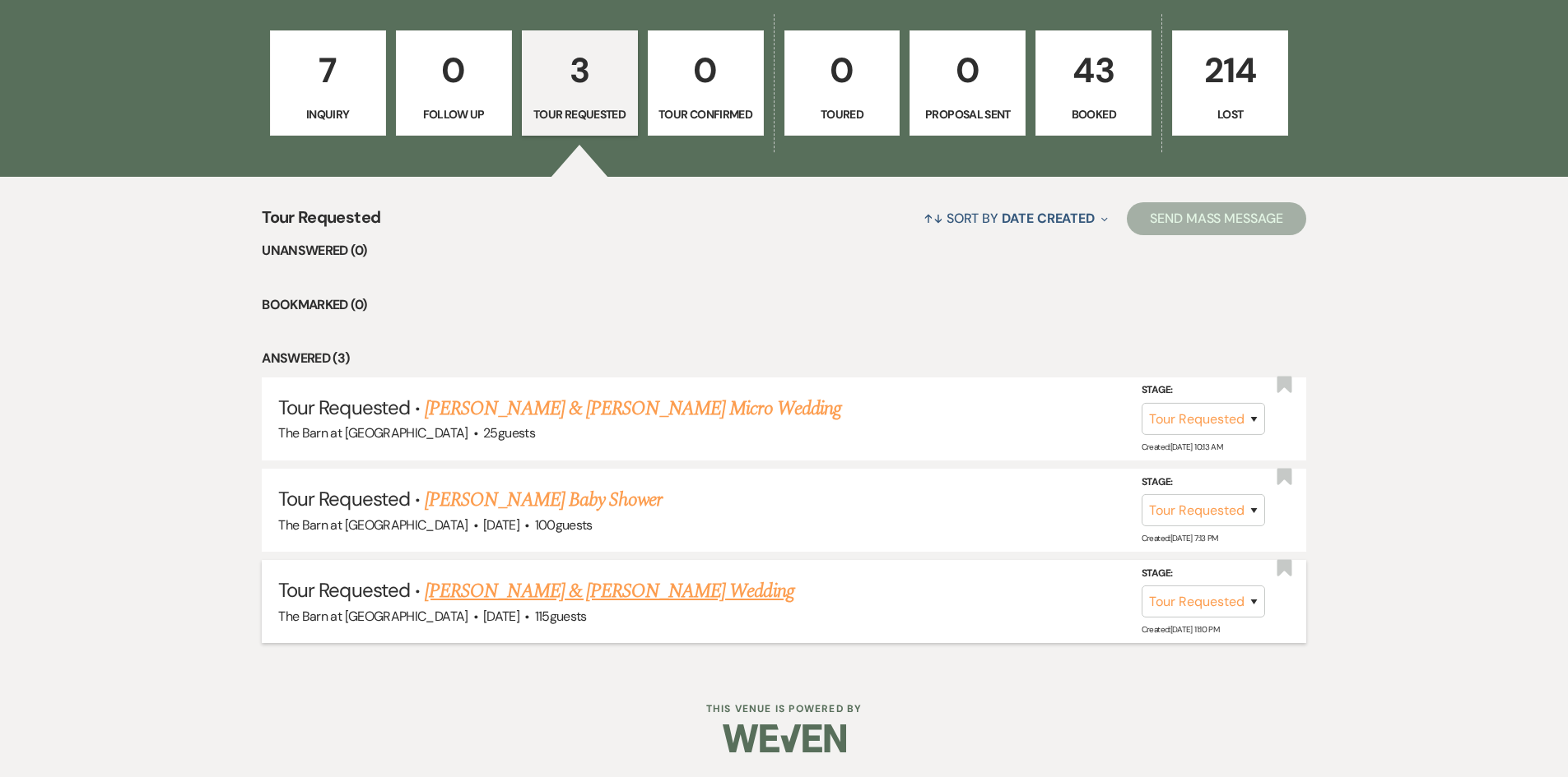
click at [560, 588] on link "Sean Aberle & Grace Berger's Wedding" at bounding box center [609, 591] width 368 height 30
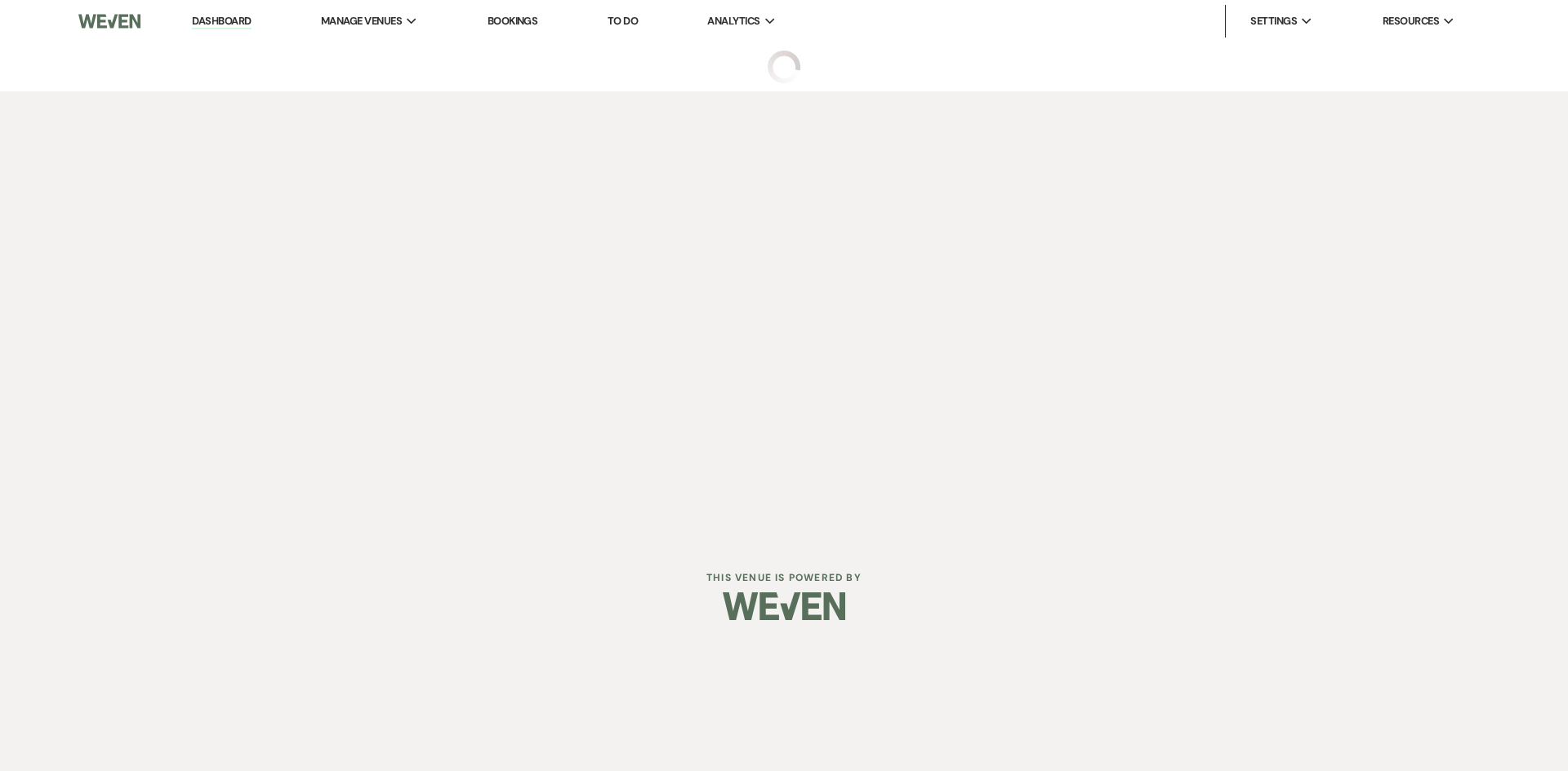
select select "2"
select select "5"
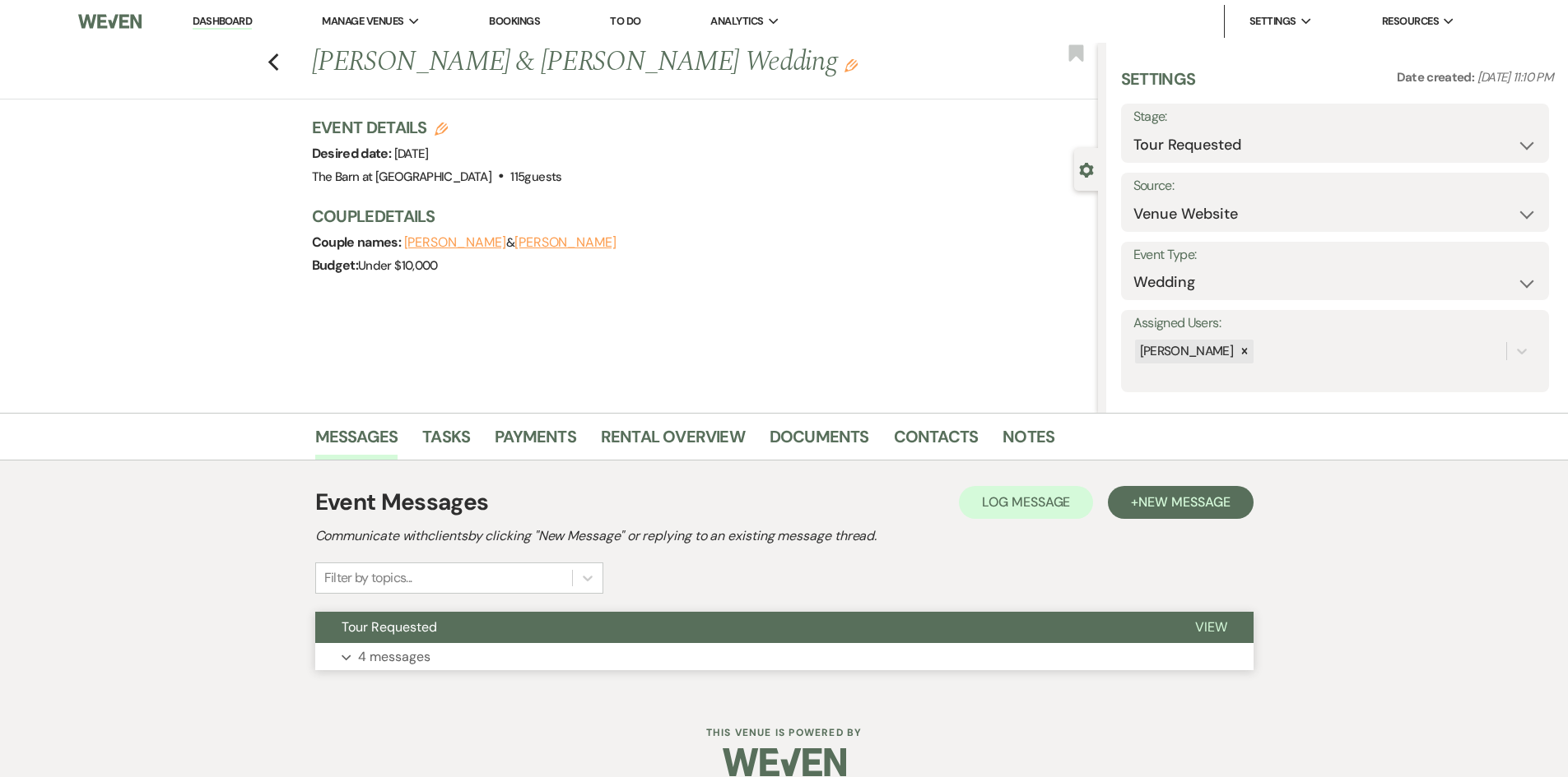
click at [417, 617] on button "Tour Requested" at bounding box center [742, 627] width 853 height 31
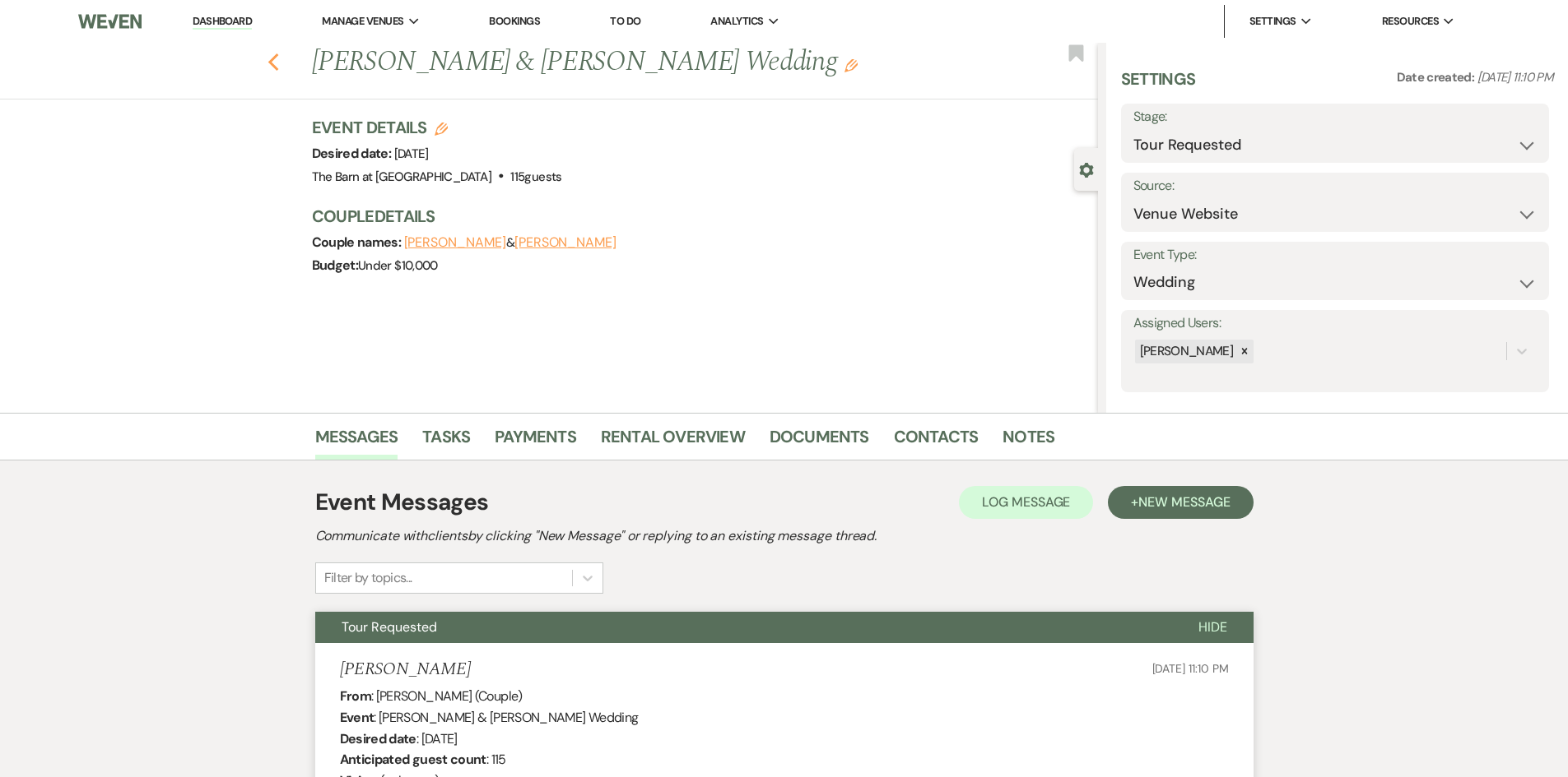
click at [276, 67] on icon "Previous" at bounding box center [273, 63] width 12 height 19
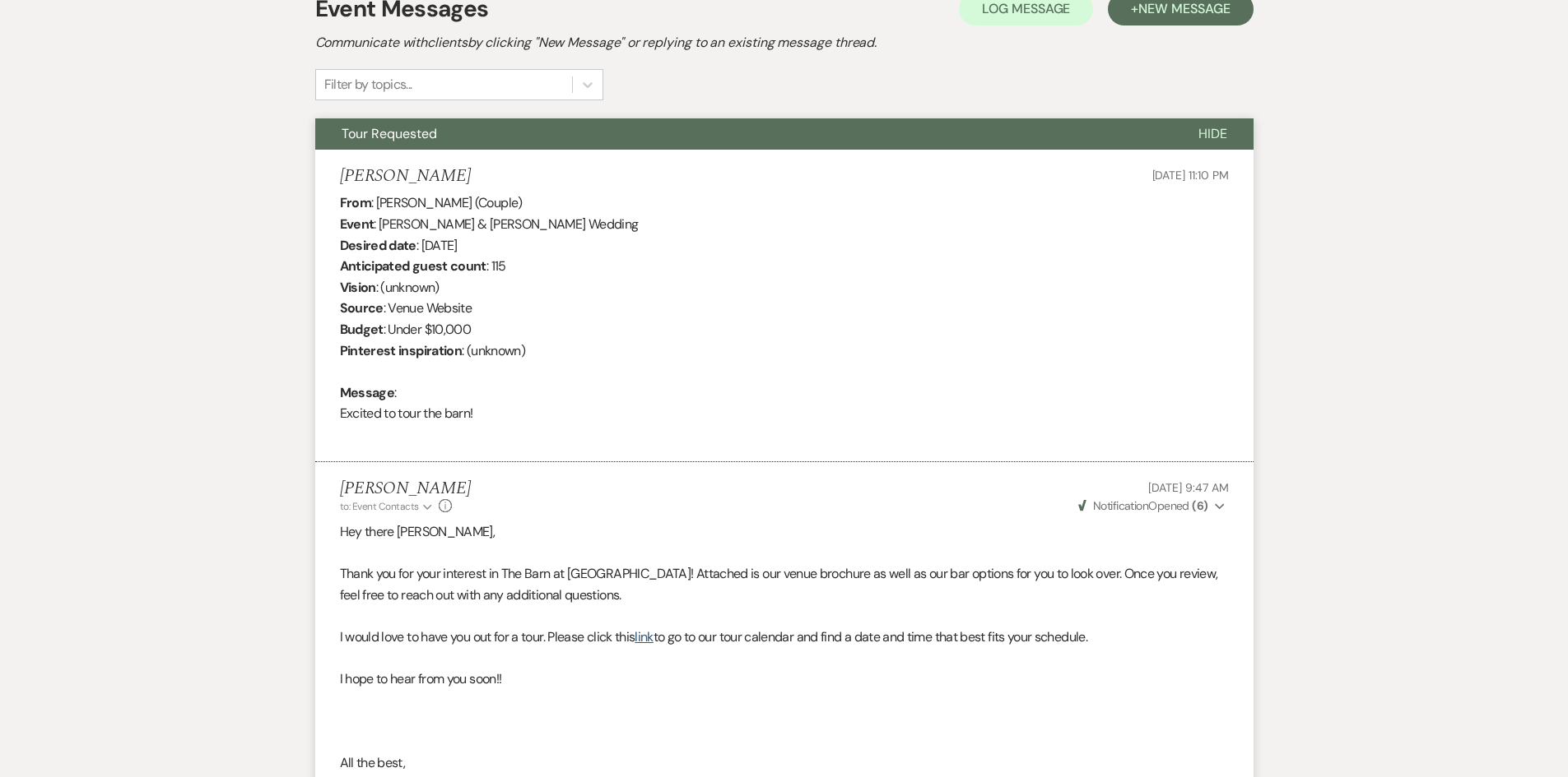
select select "2"
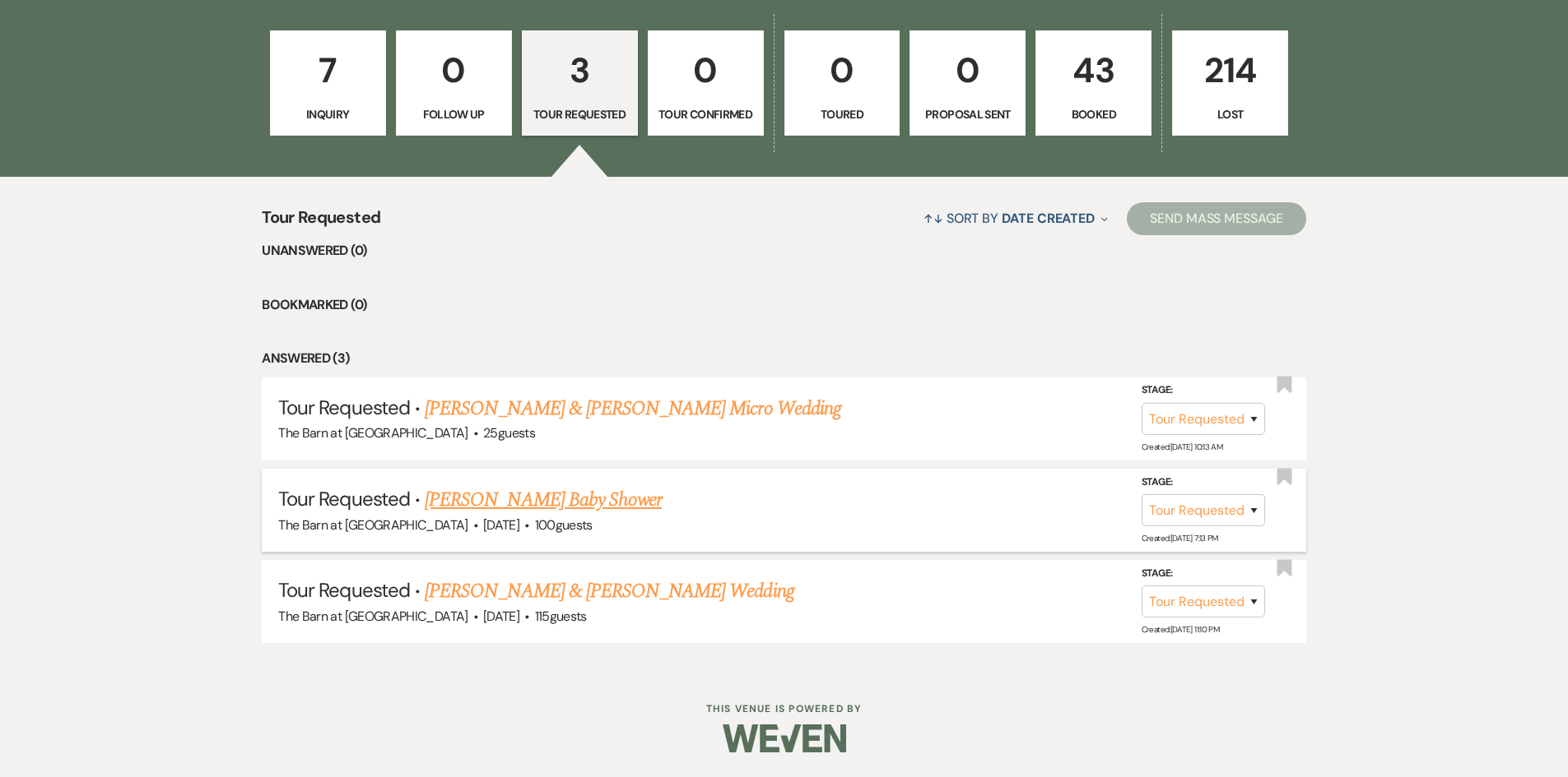
click at [493, 499] on link "Jeamel's Baby Shower" at bounding box center [543, 500] width 237 height 30
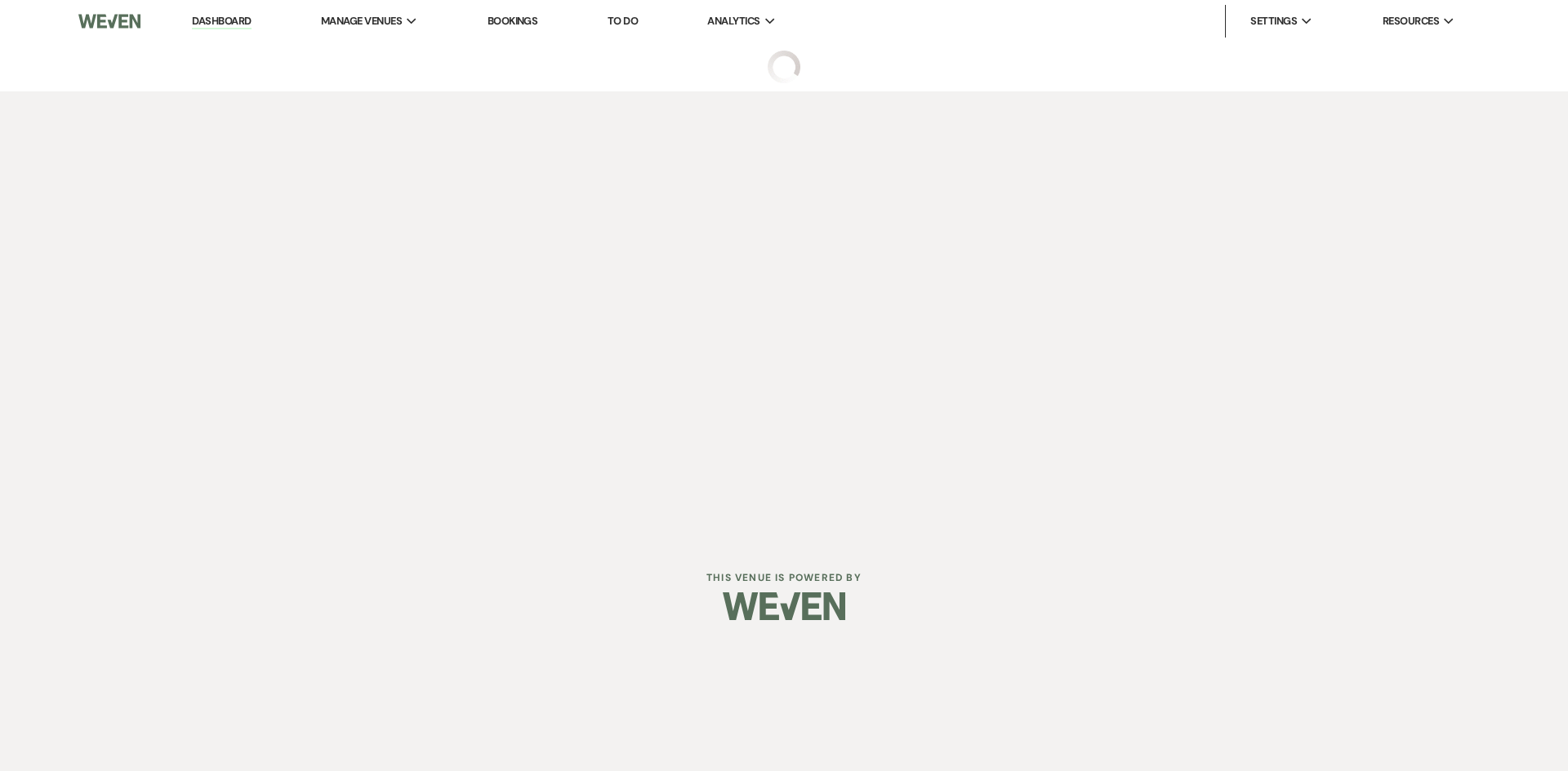
select select "2"
select select "5"
select select "3"
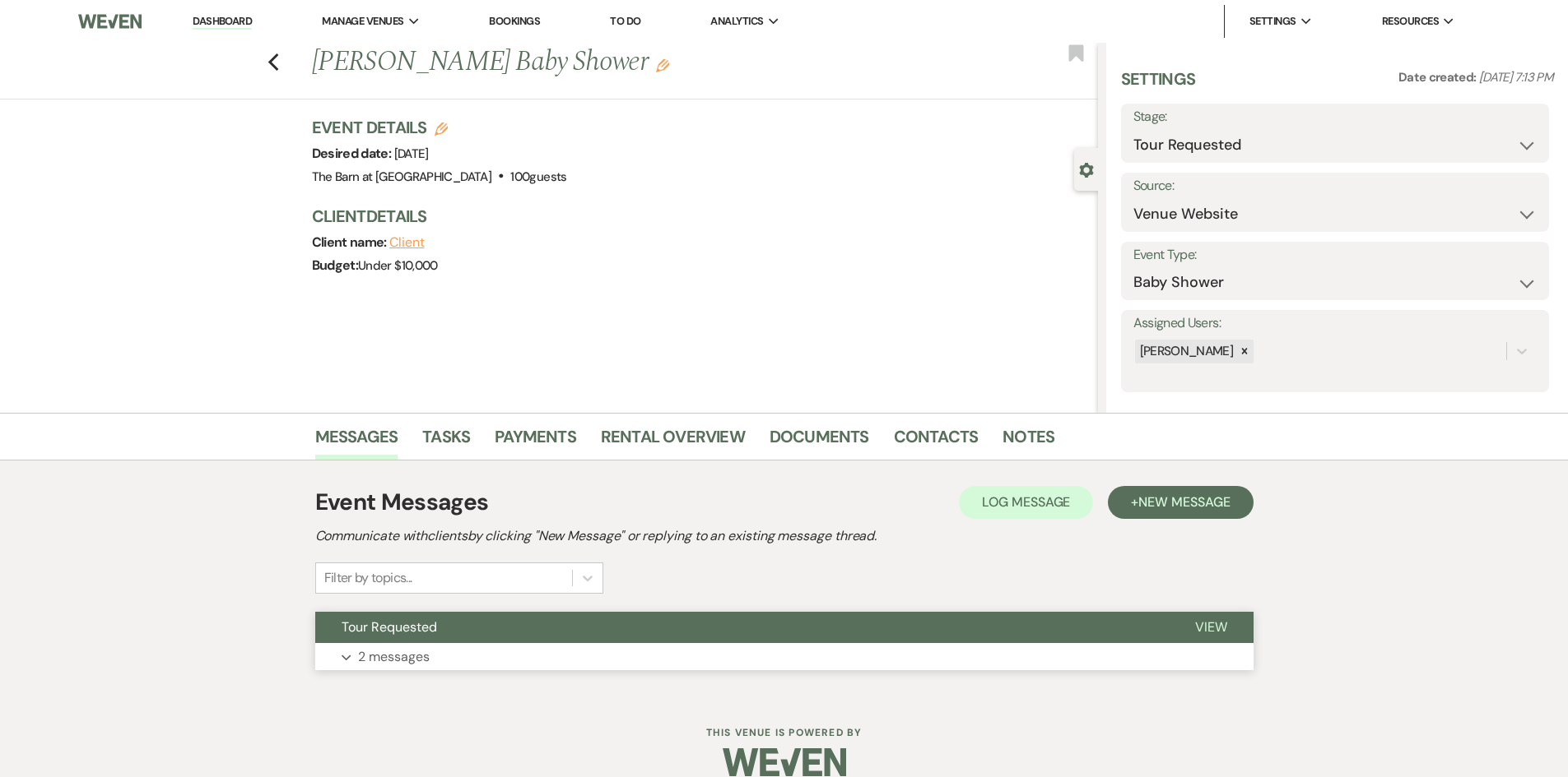
click at [387, 638] on button "Tour Requested" at bounding box center [742, 627] width 853 height 31
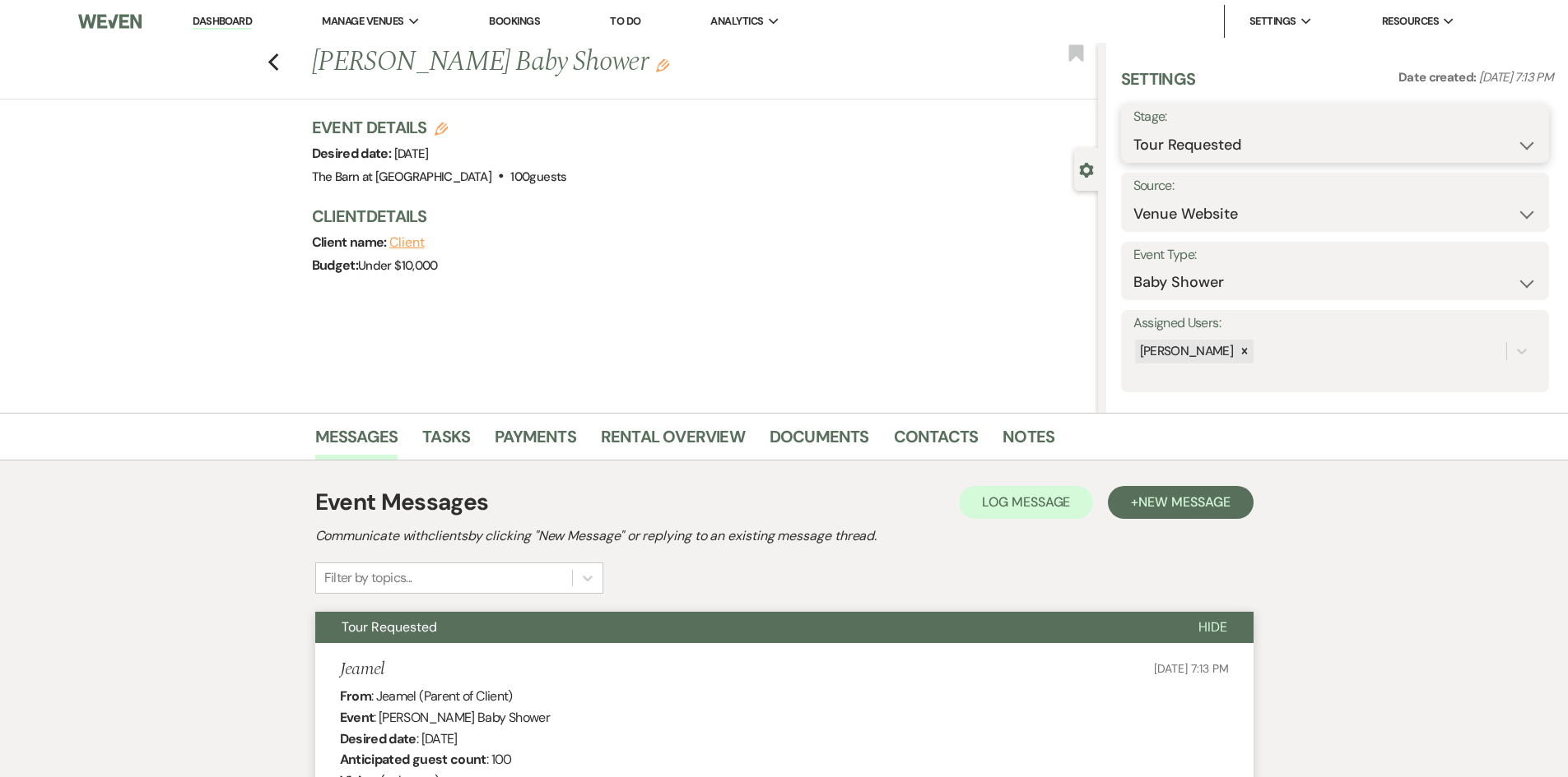
click at [1256, 130] on select "Inquiry Follow Up Tour Requested Tour Confirmed Toured Proposal Sent Booked Lost" at bounding box center [1334, 145] width 403 height 32
select select "8"
click at [1133, 130] on select "Inquiry Follow Up Tour Requested Tour Confirmed Toured Proposal Sent Booked Lost" at bounding box center [1334, 145] width 403 height 32
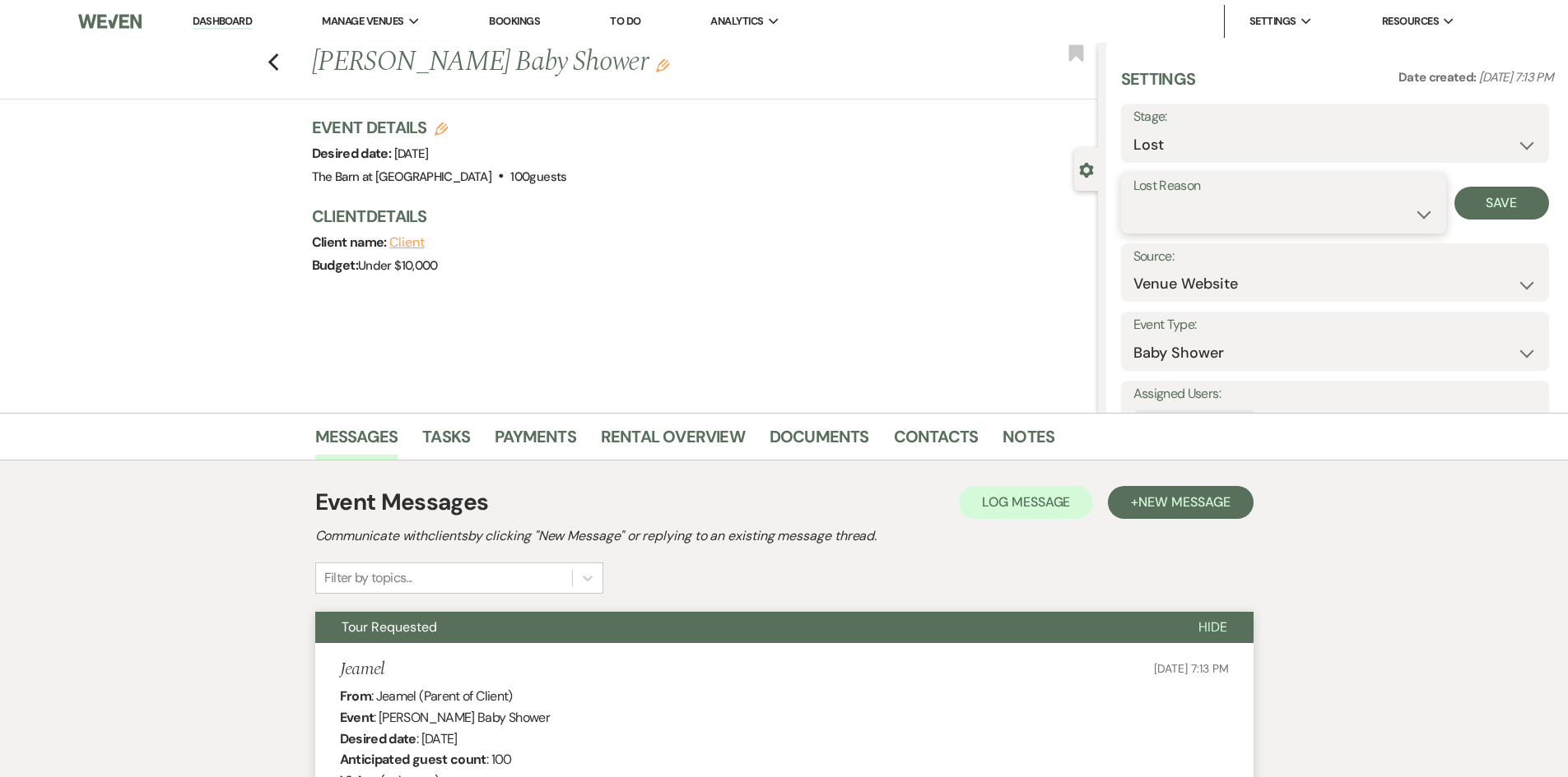
click at [1222, 227] on select "Booked Elsewhere Budget Date Unavailable No Response Not a Good Match Capacity …" at bounding box center [1283, 214] width 301 height 32
select select "5"
click at [1133, 198] on select "Booked Elsewhere Budget Date Unavailable No Response Not a Good Match Capacity …" at bounding box center [1283, 214] width 301 height 32
click at [1473, 203] on button "Save" at bounding box center [1501, 203] width 94 height 33
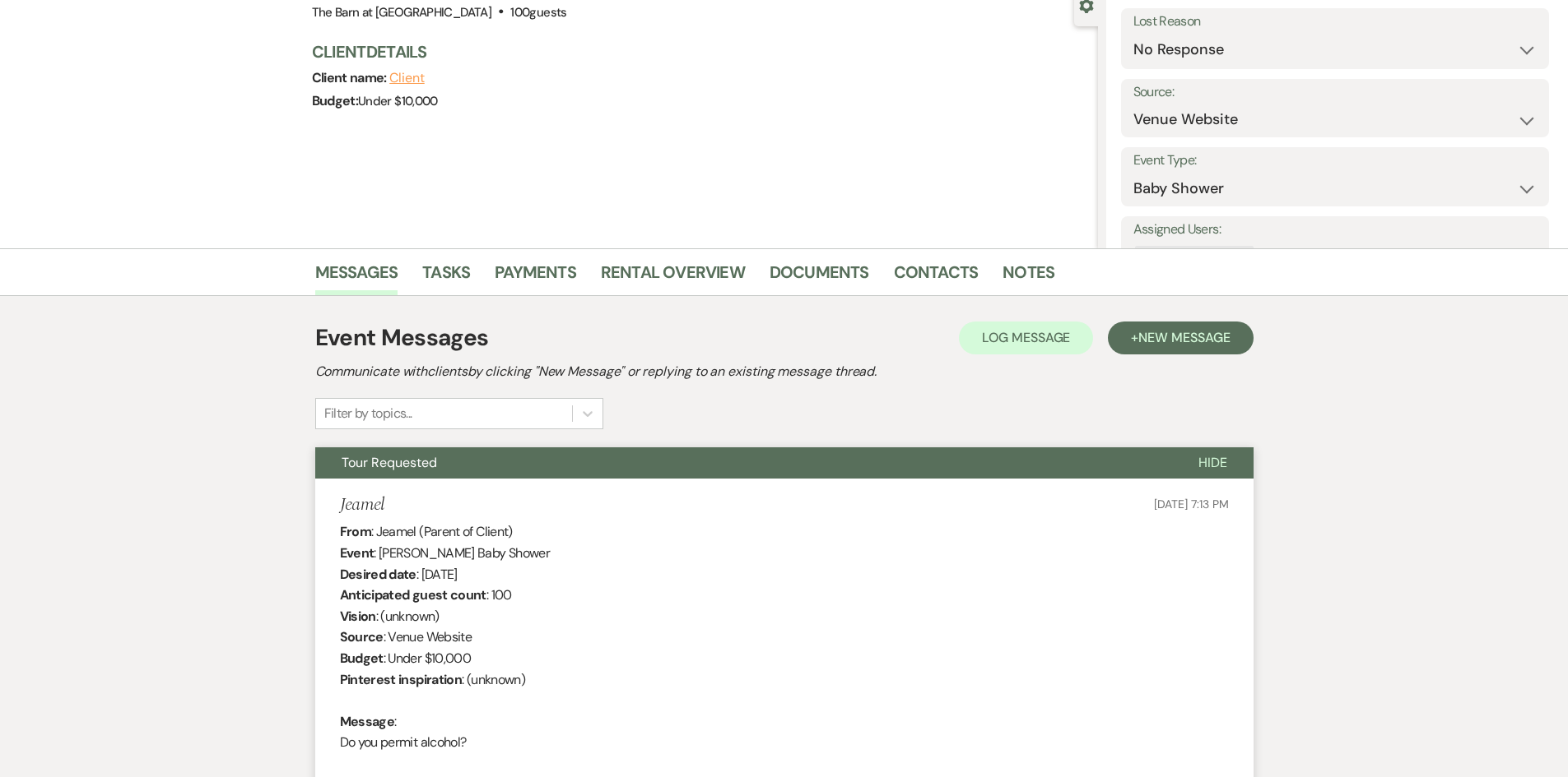
scroll to position [247, 0]
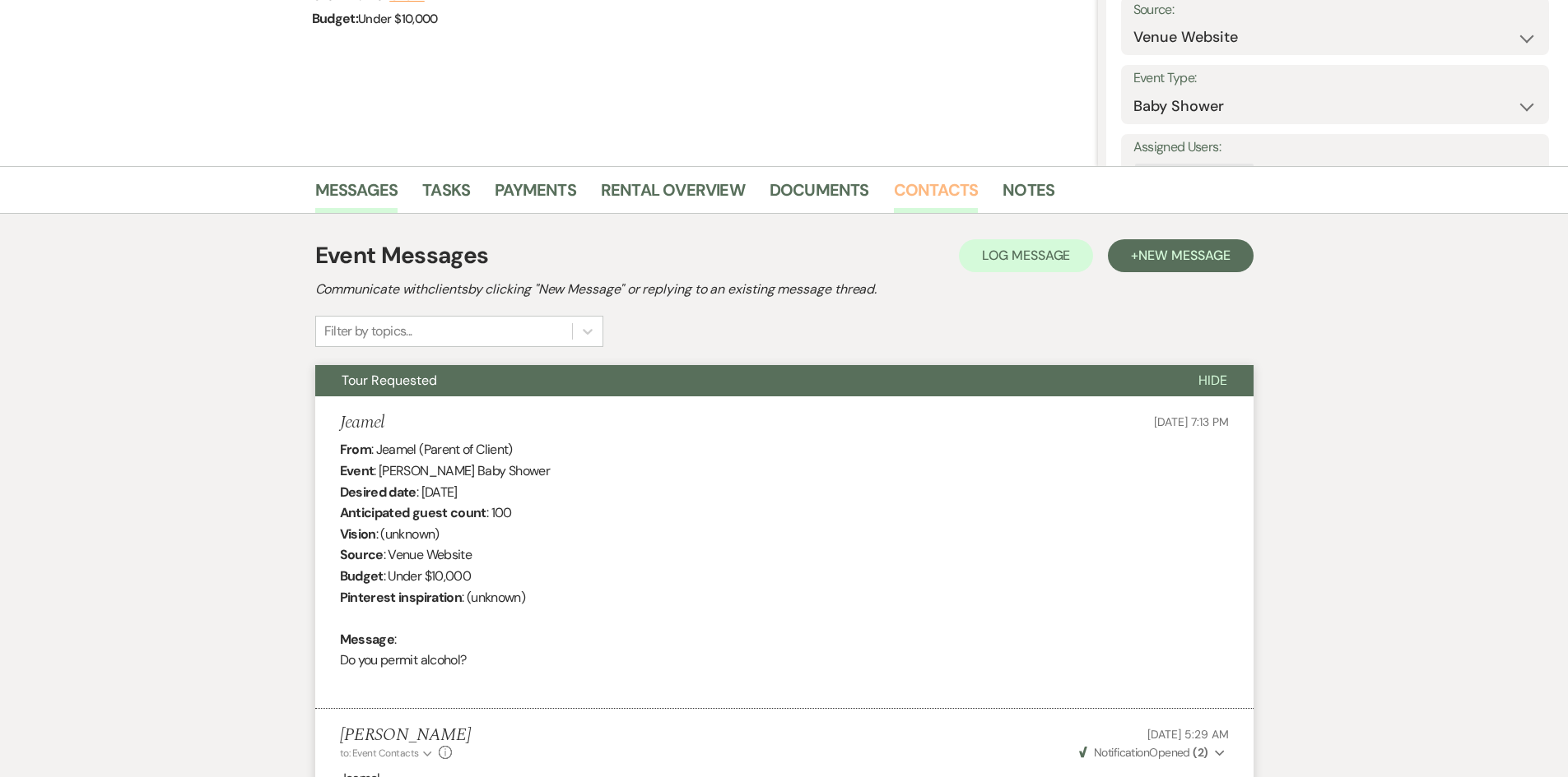
click at [944, 188] on link "Contacts" at bounding box center [936, 195] width 85 height 36
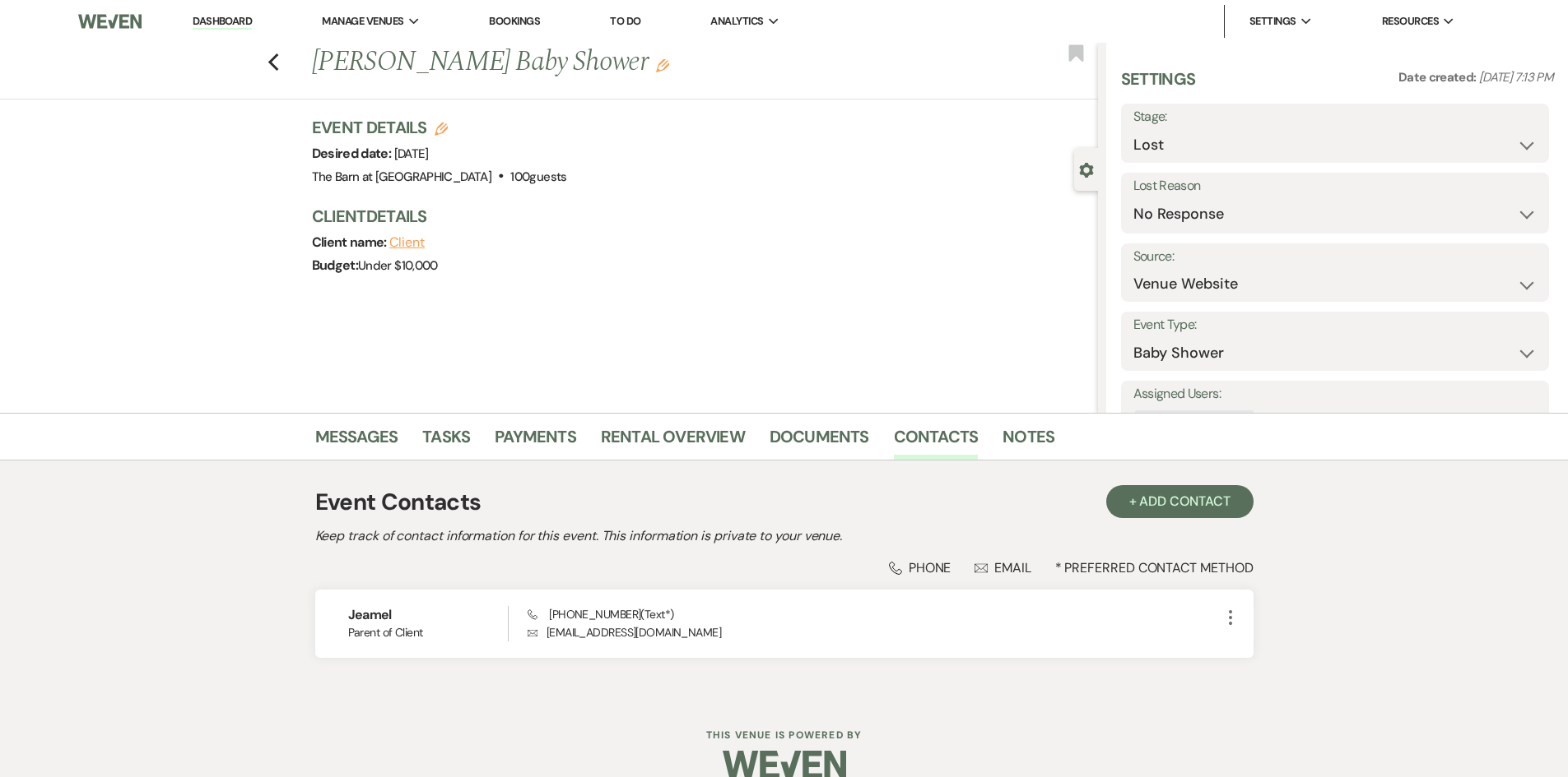
click at [229, 23] on link "Dashboard" at bounding box center [221, 22] width 59 height 16
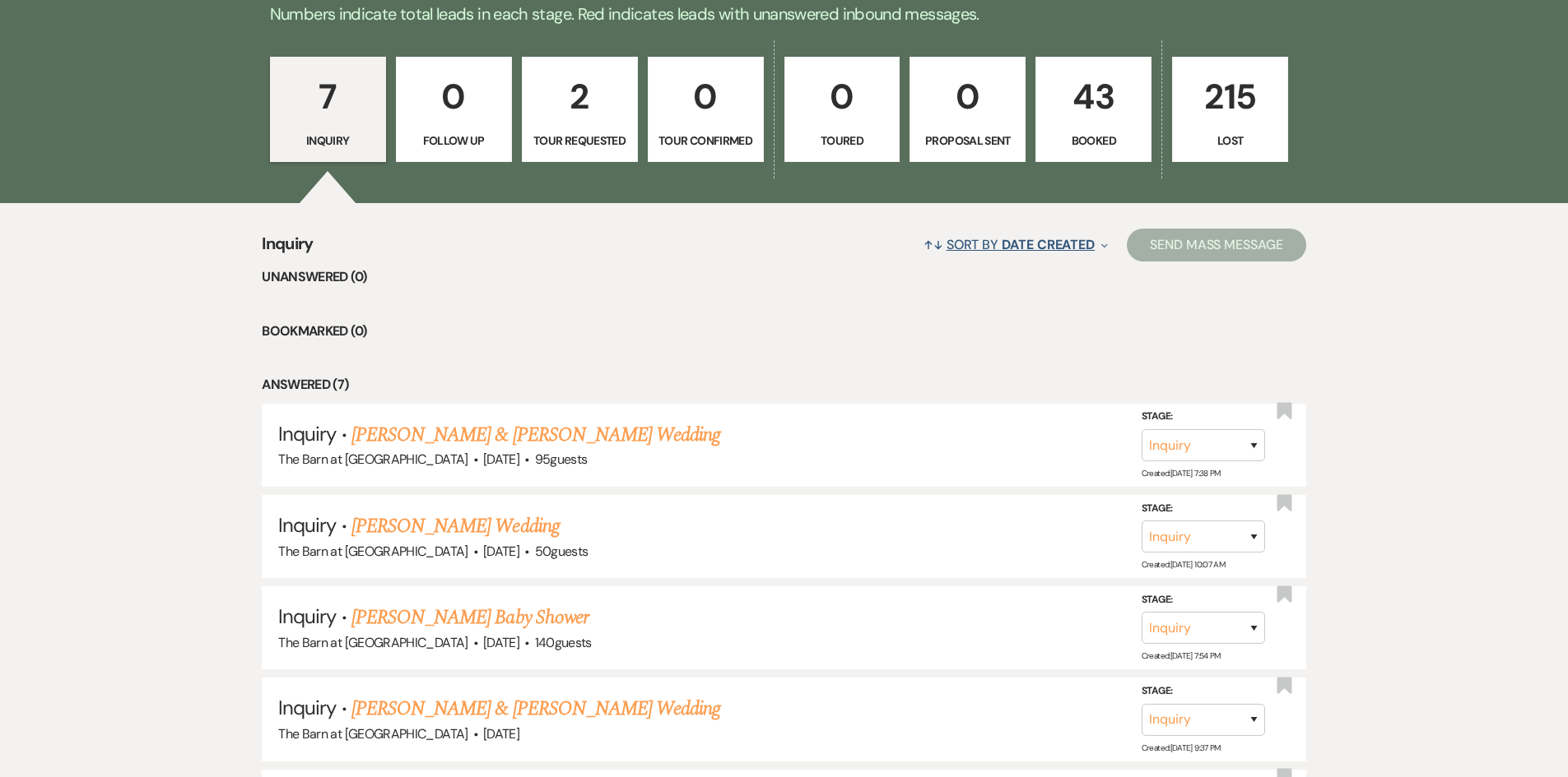
scroll to position [448, 0]
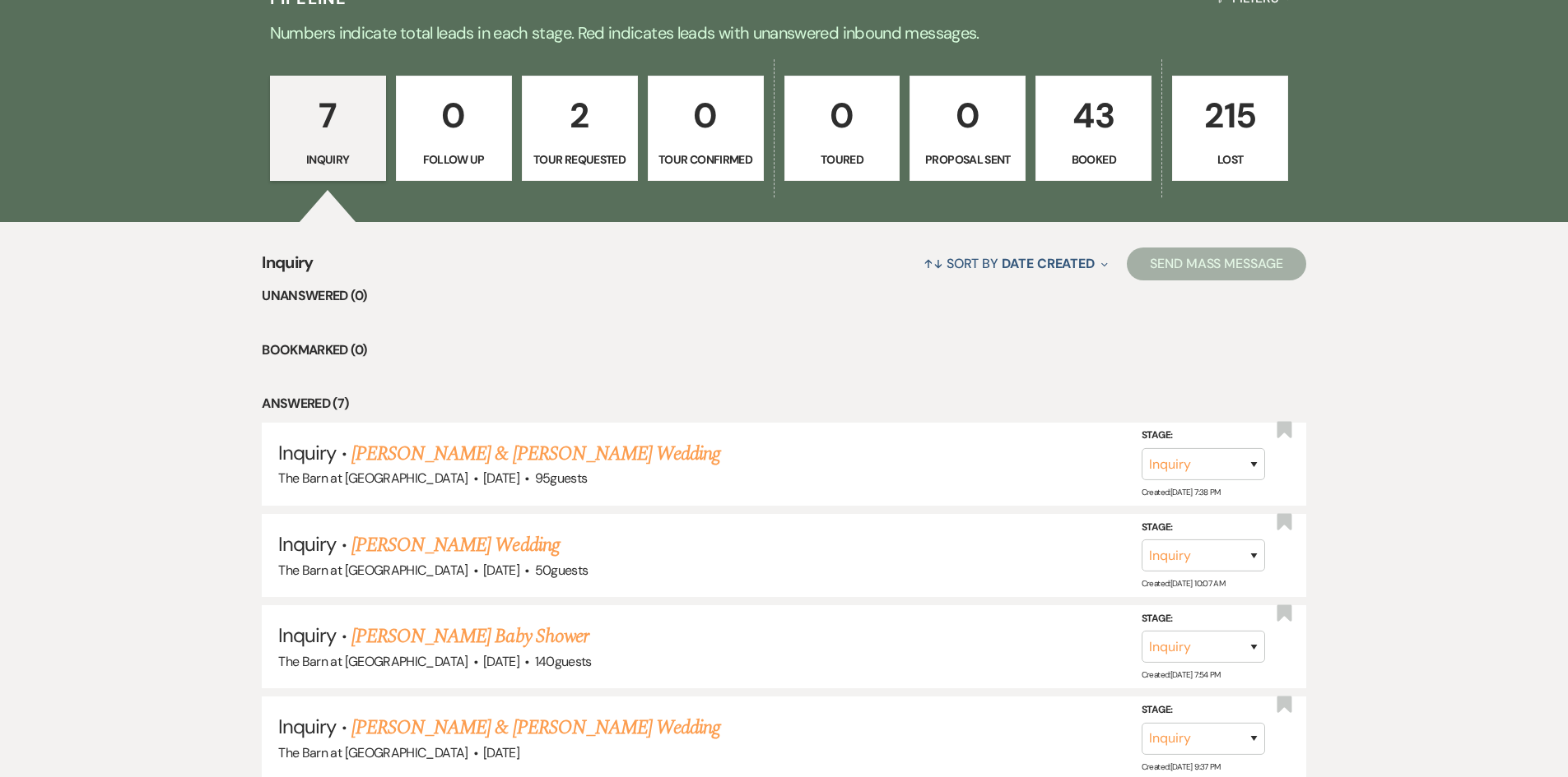
click at [1094, 151] on p "Booked" at bounding box center [1093, 159] width 94 height 18
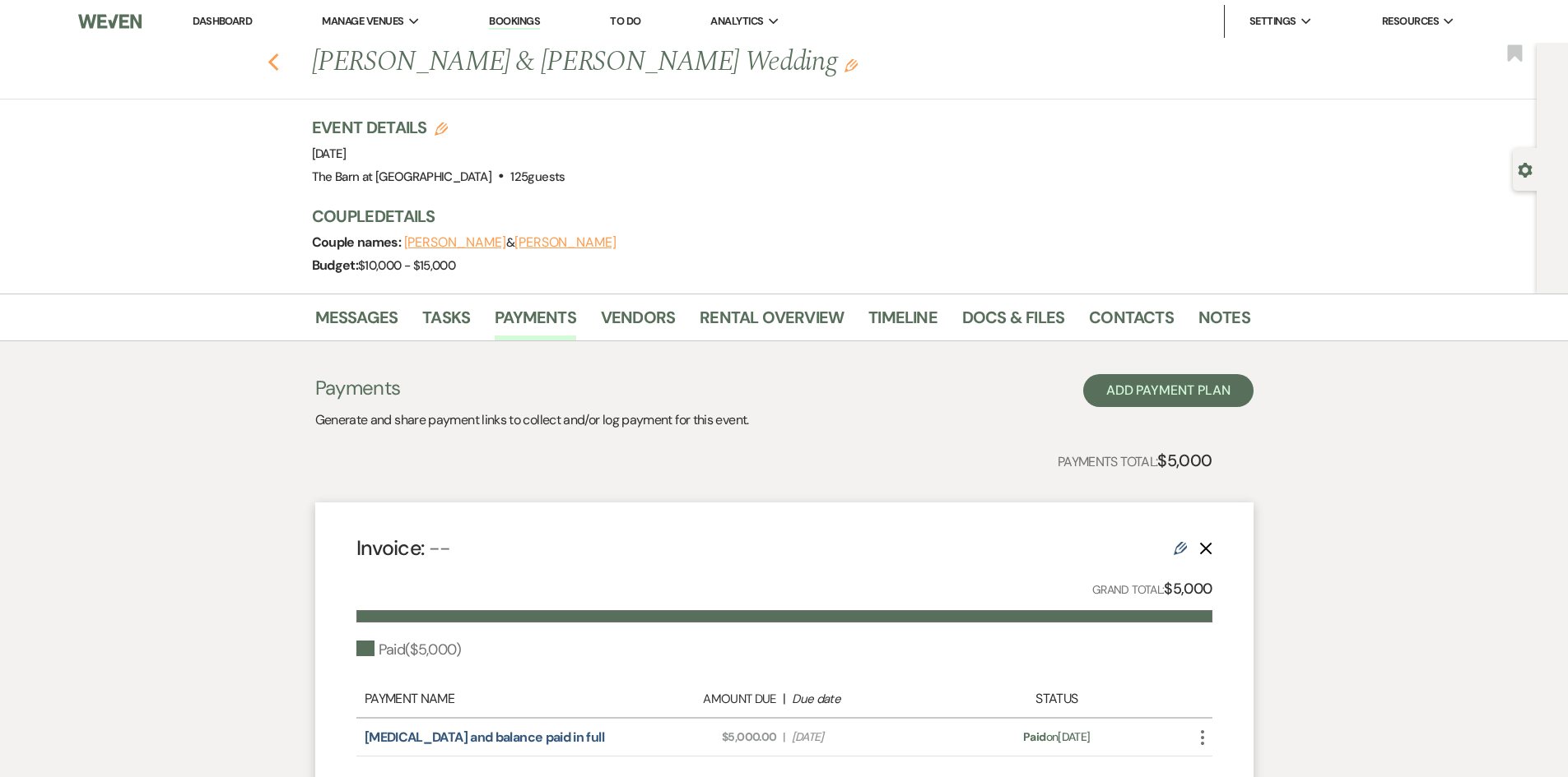
click at [279, 68] on use "button" at bounding box center [272, 63] width 11 height 18
